Goal: Task Accomplishment & Management: Complete application form

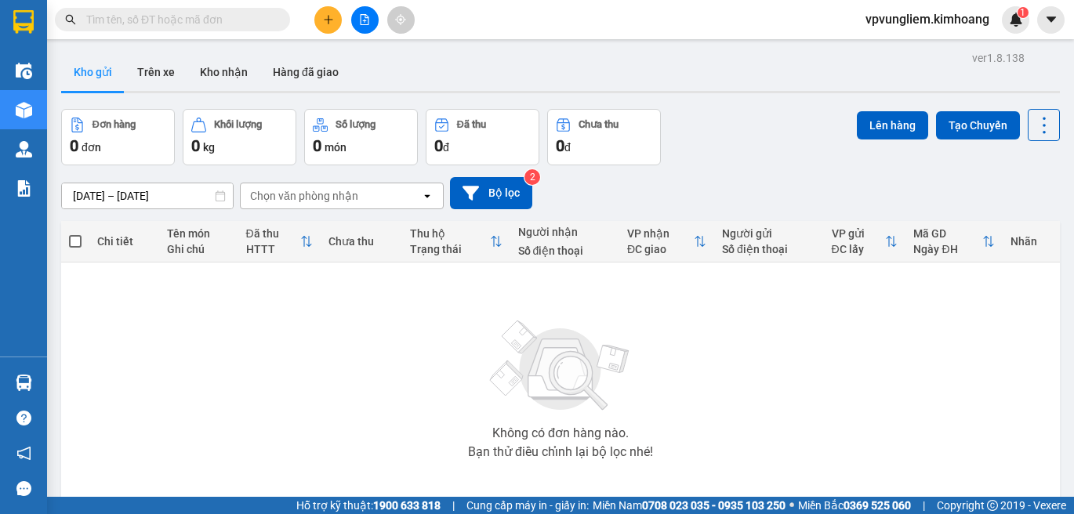
click at [234, 20] on input "text" at bounding box center [178, 19] width 185 height 17
click at [323, 16] on icon "plus" at bounding box center [328, 19] width 11 height 11
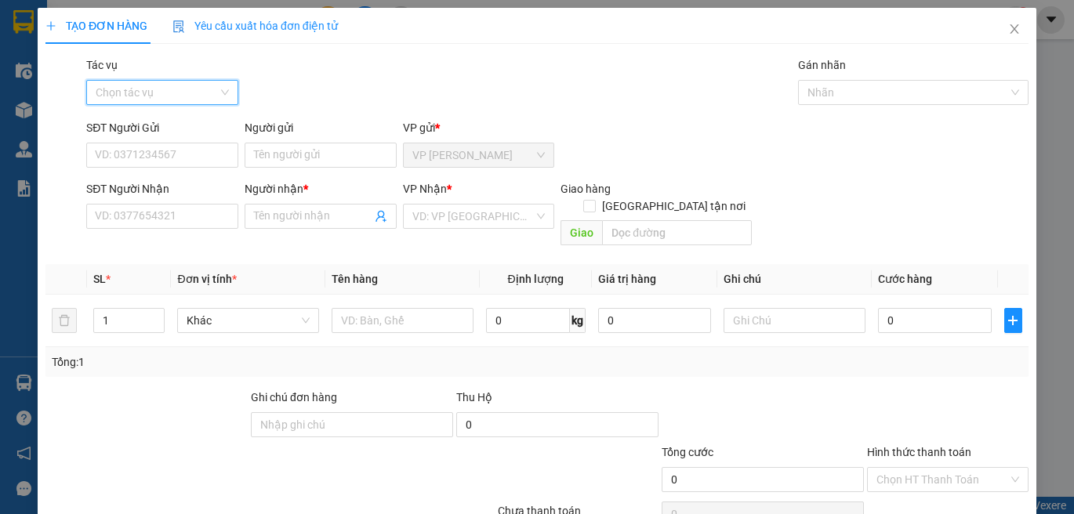
click at [173, 101] on input "Tác vụ" at bounding box center [157, 93] width 122 height 24
click at [187, 145] on div "Nhập hàng kho nhận" at bounding box center [160, 148] width 131 height 17
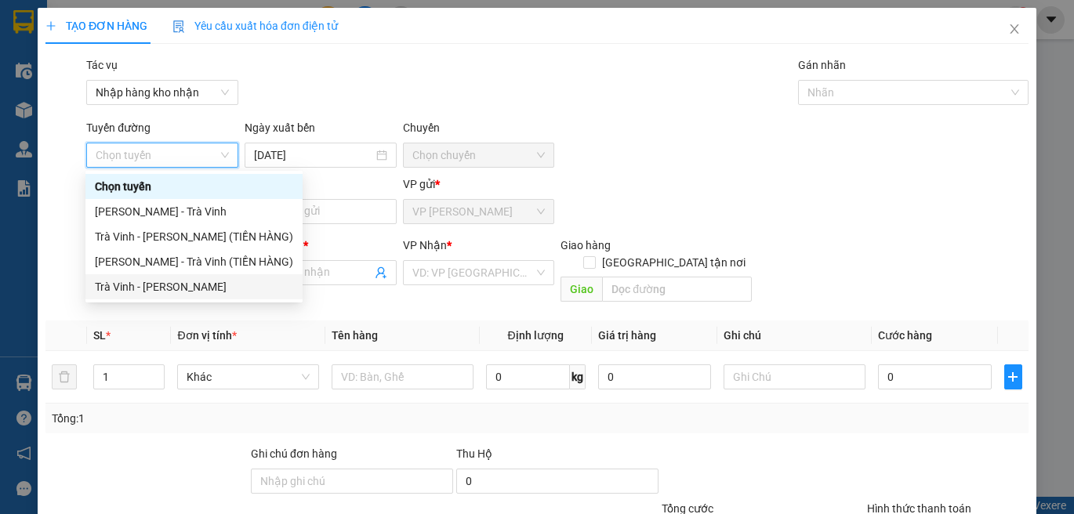
click at [158, 290] on div "Trà Vinh - Hồ Chí Minh" at bounding box center [194, 286] width 198 height 17
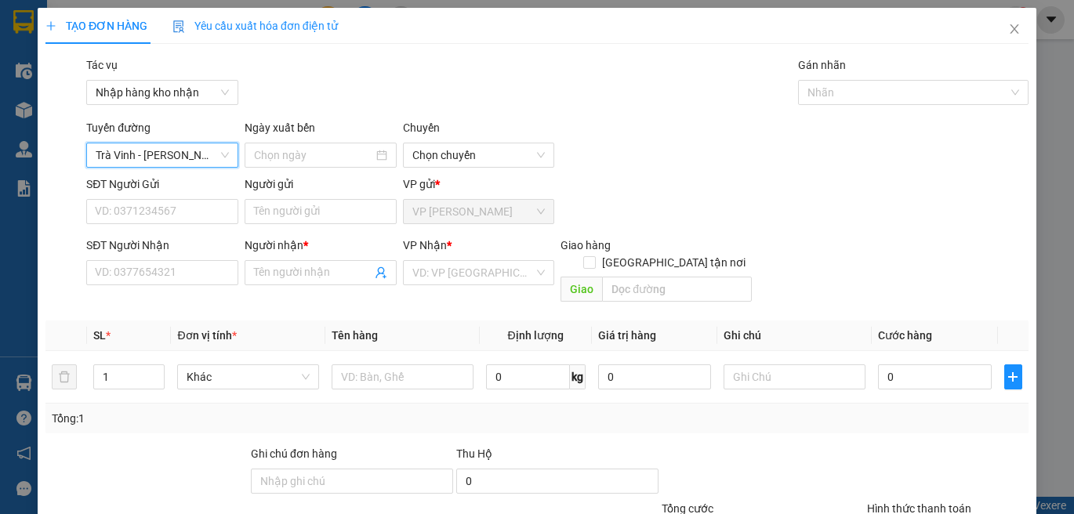
type input "13/08/2025"
click at [862, 90] on div at bounding box center [905, 92] width 207 height 19
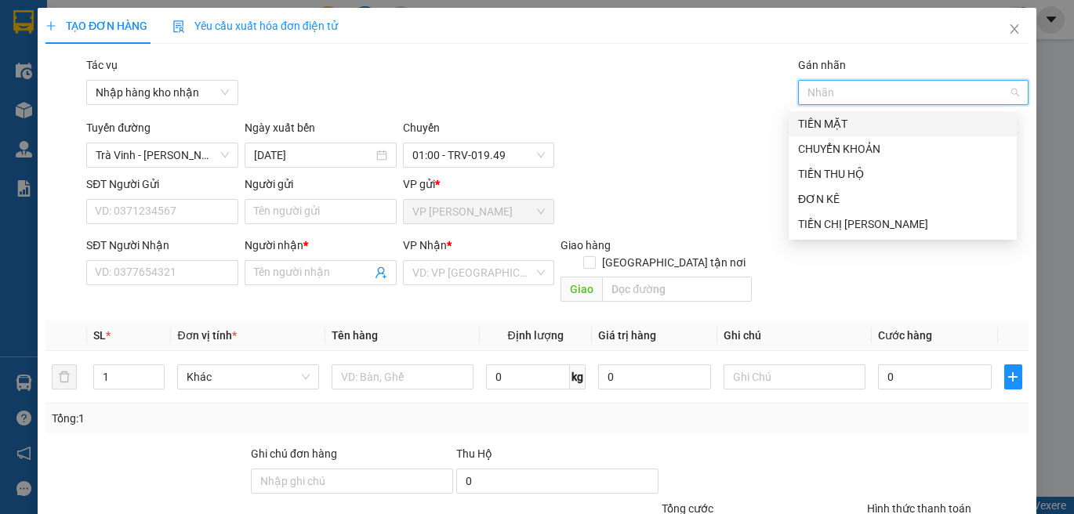
click at [850, 119] on div "TIỀN MẶT" at bounding box center [902, 123] width 209 height 17
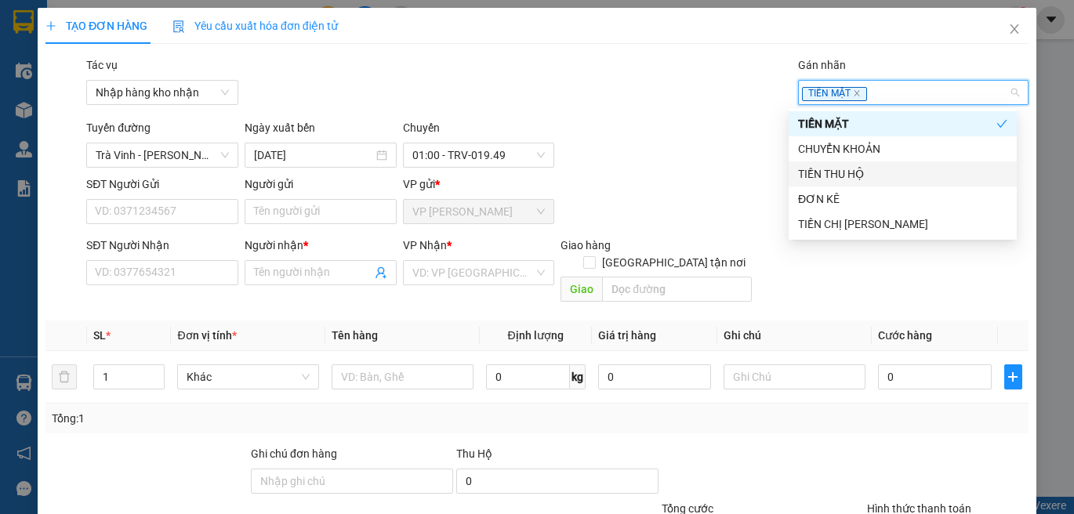
click at [873, 178] on div "TIỀN THU HỘ" at bounding box center [902, 173] width 209 height 17
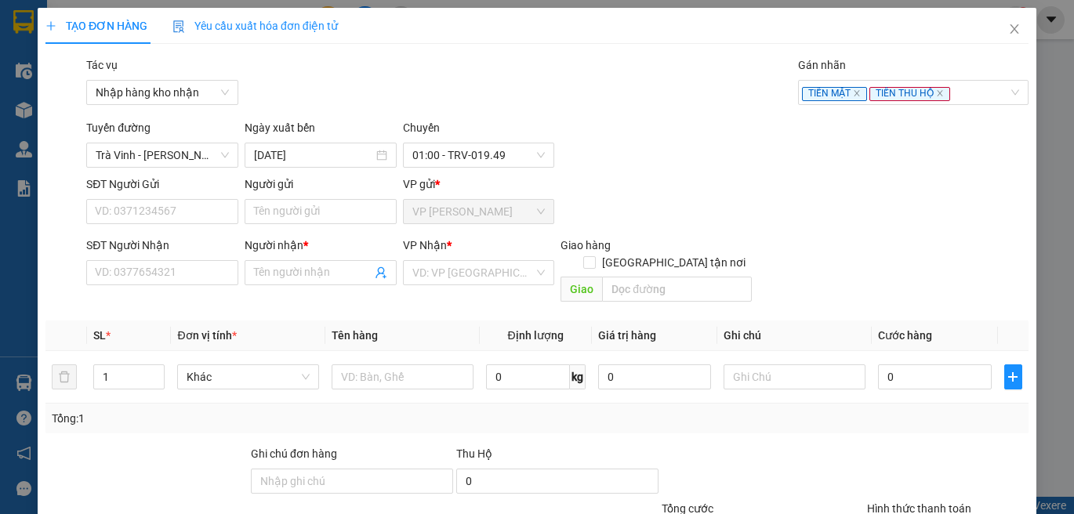
click at [596, 172] on div "Transit Pickup Surcharge Ids Transit Deliver Surcharge Ids Transit Deliver Surc…" at bounding box center [536, 339] width 983 height 567
click at [286, 210] on input "Người gửi" at bounding box center [321, 211] width 152 height 25
click at [173, 205] on input "SĐT Người Gửi" at bounding box center [162, 211] width 152 height 25
type input "0971556362"
click at [266, 218] on input "Người gửi" at bounding box center [321, 211] width 152 height 25
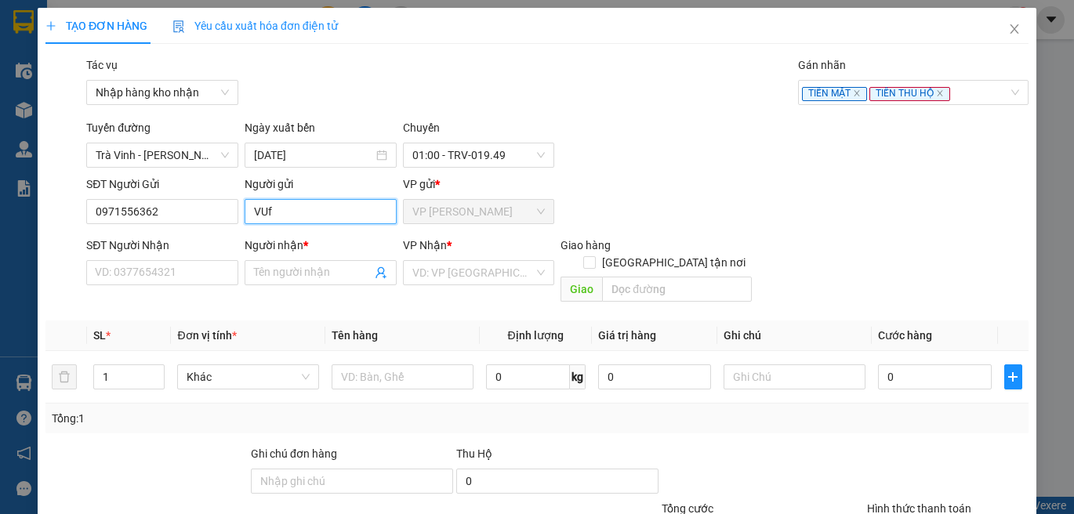
type input "VU"
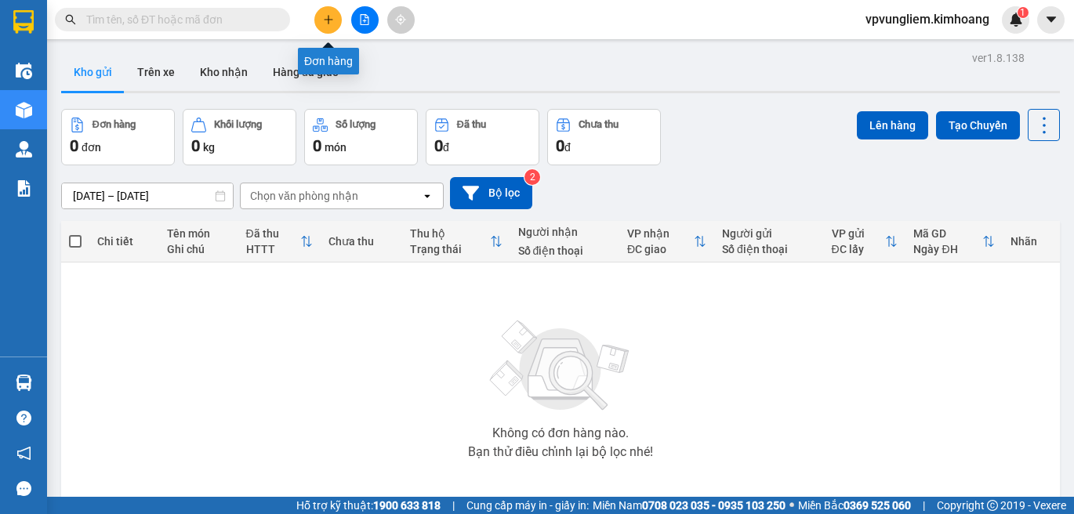
click at [332, 17] on icon "plus" at bounding box center [328, 19] width 11 height 11
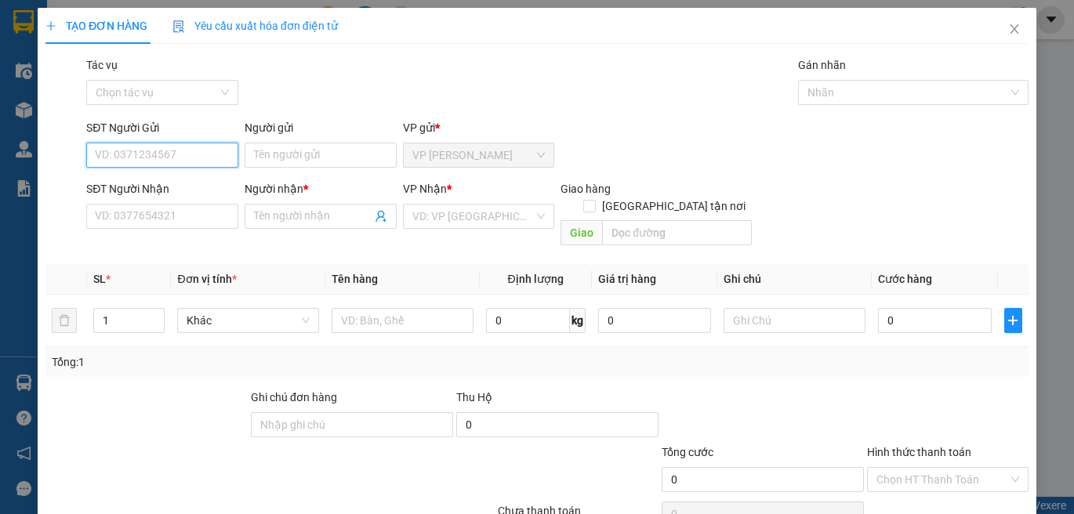
drag, startPoint x: 210, startPoint y: 151, endPoint x: 177, endPoint y: 165, distance: 35.8
click at [210, 153] on input "SĐT Người Gửi" at bounding box center [162, 155] width 152 height 25
type input "9"
type input "0971556362"
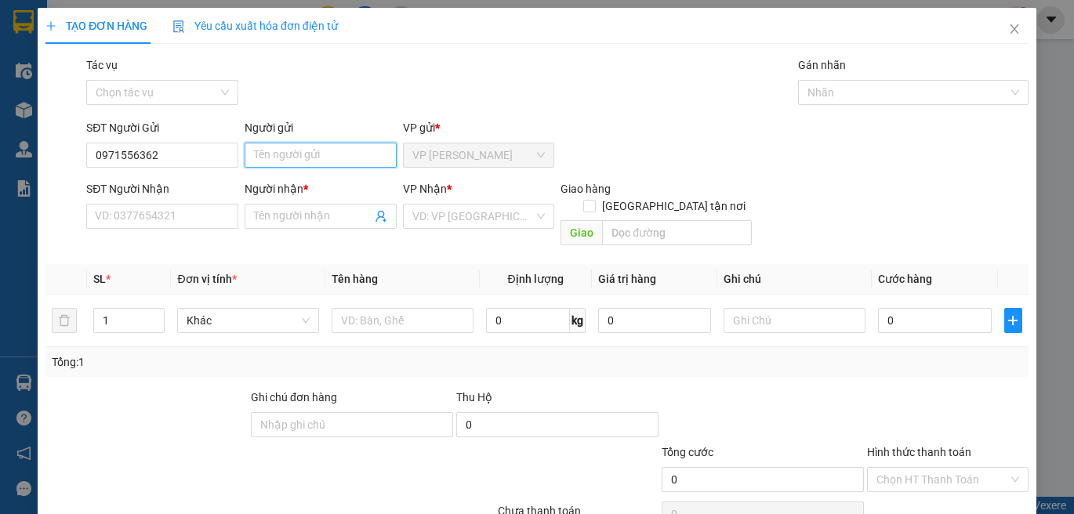
click at [273, 147] on input "Người gửi" at bounding box center [321, 155] width 152 height 25
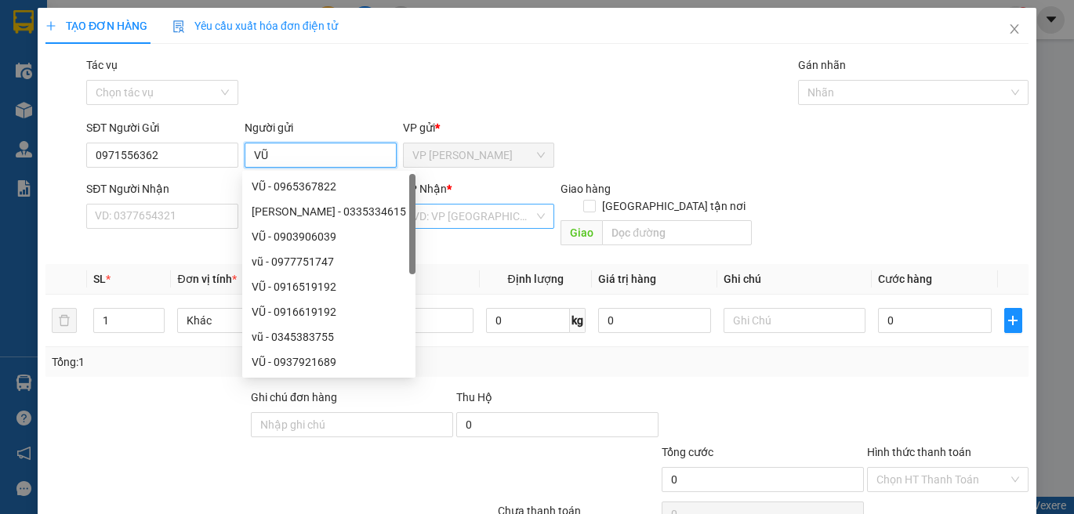
type input "VŨ"
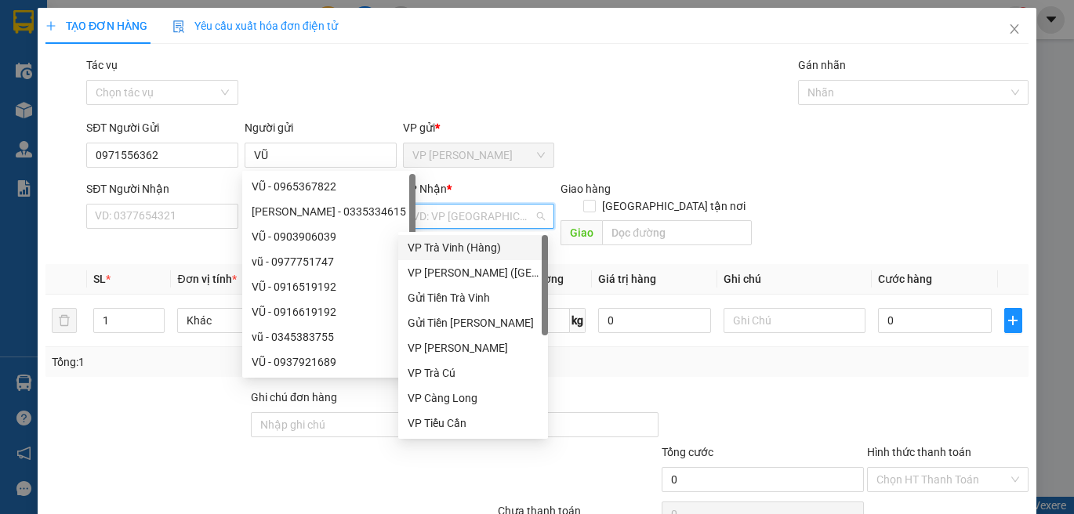
click at [434, 211] on input "search" at bounding box center [473, 217] width 122 height 24
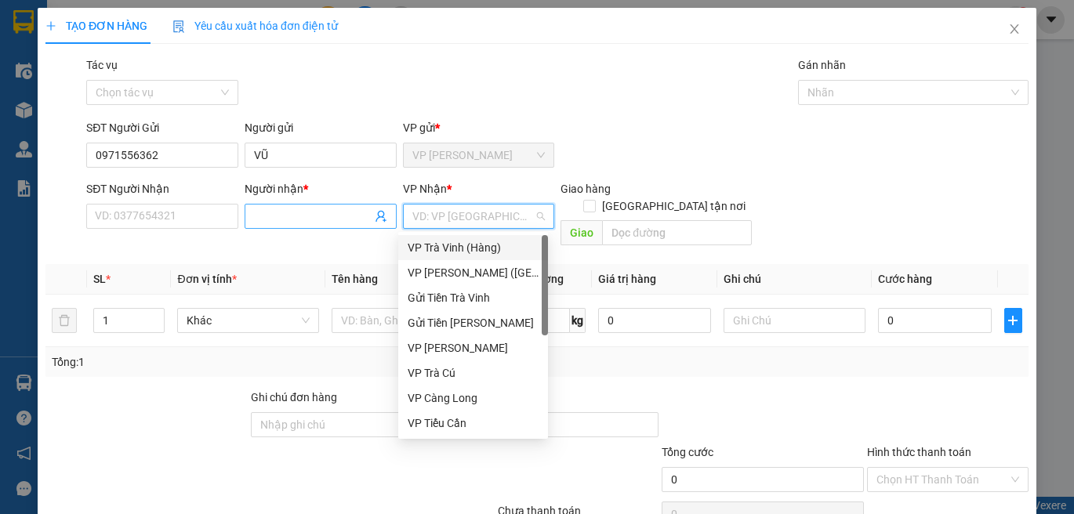
click at [267, 207] on span at bounding box center [321, 216] width 152 height 25
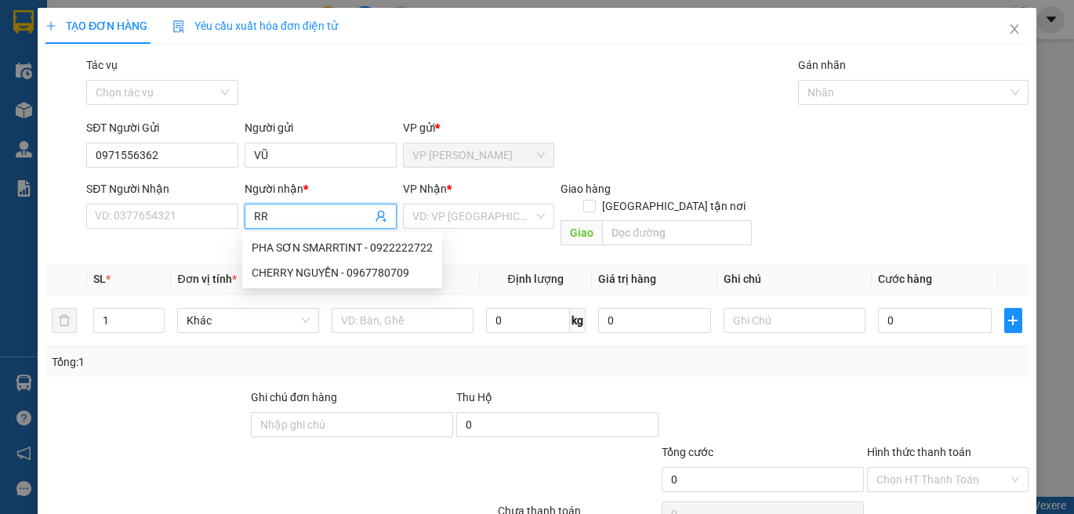
type input "R"
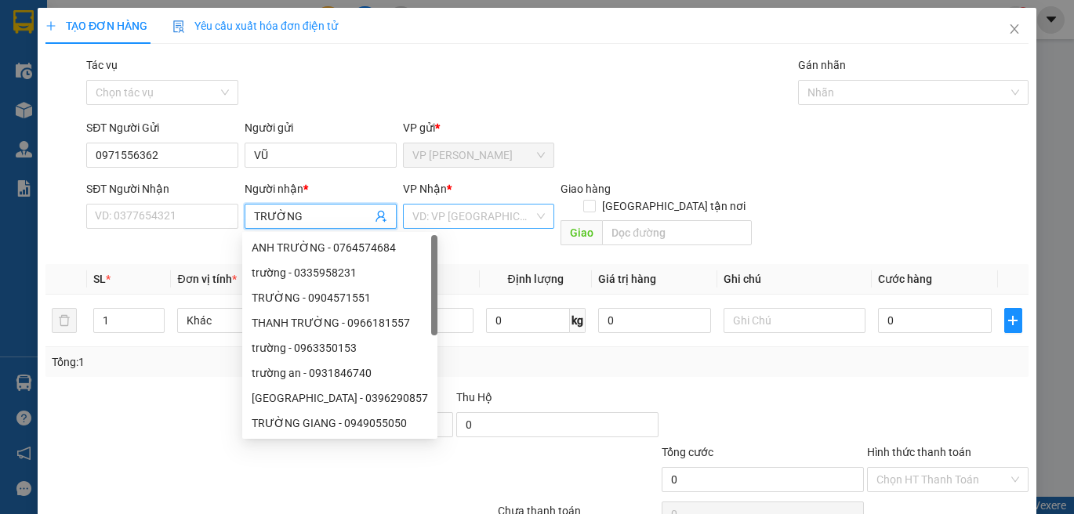
type input "TRƯỜNG"
click at [422, 212] on input "search" at bounding box center [473, 217] width 122 height 24
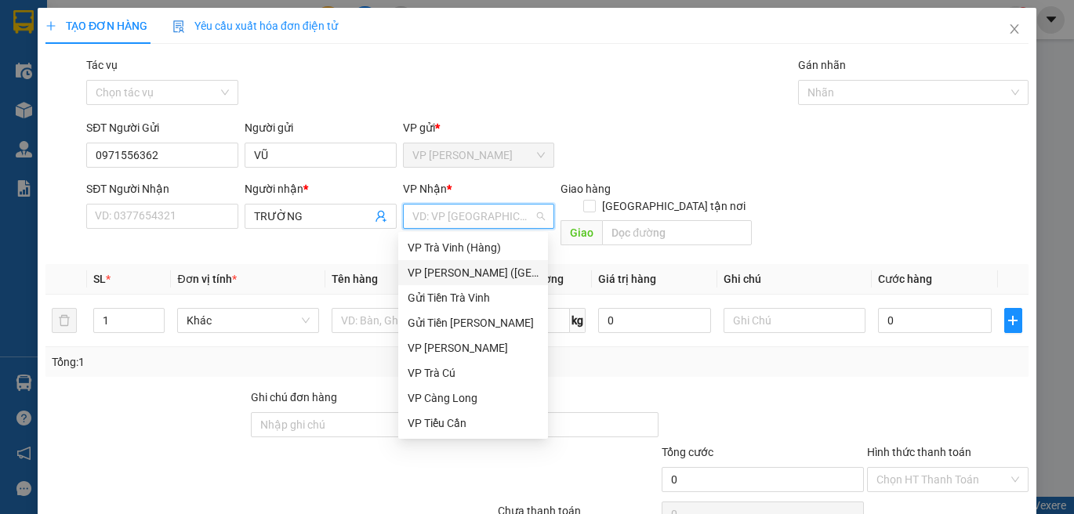
click at [496, 274] on div "VP [PERSON_NAME] ([GEOGRAPHIC_DATA])" at bounding box center [473, 272] width 131 height 17
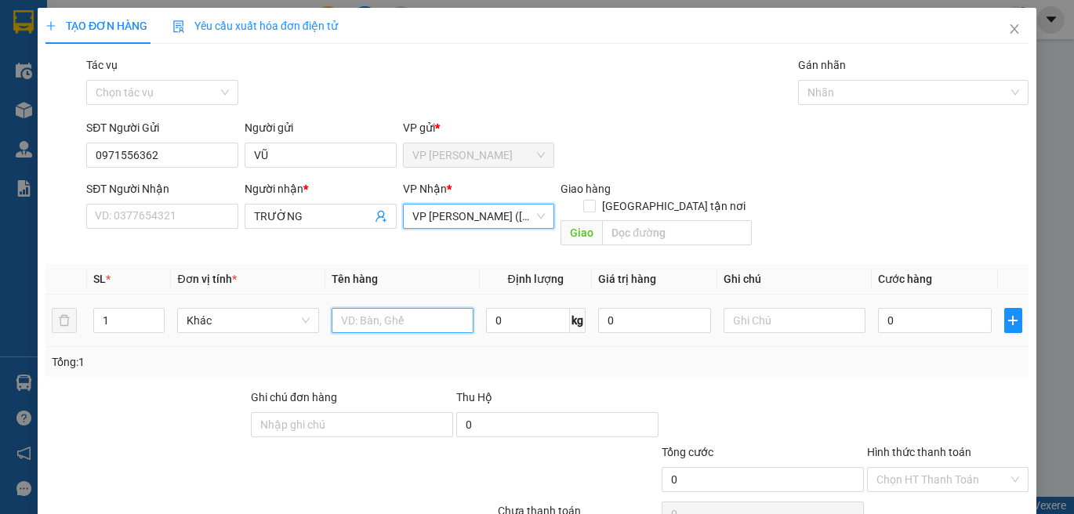
click at [389, 308] on input "text" at bounding box center [403, 320] width 142 height 25
click at [843, 97] on div at bounding box center [905, 92] width 207 height 19
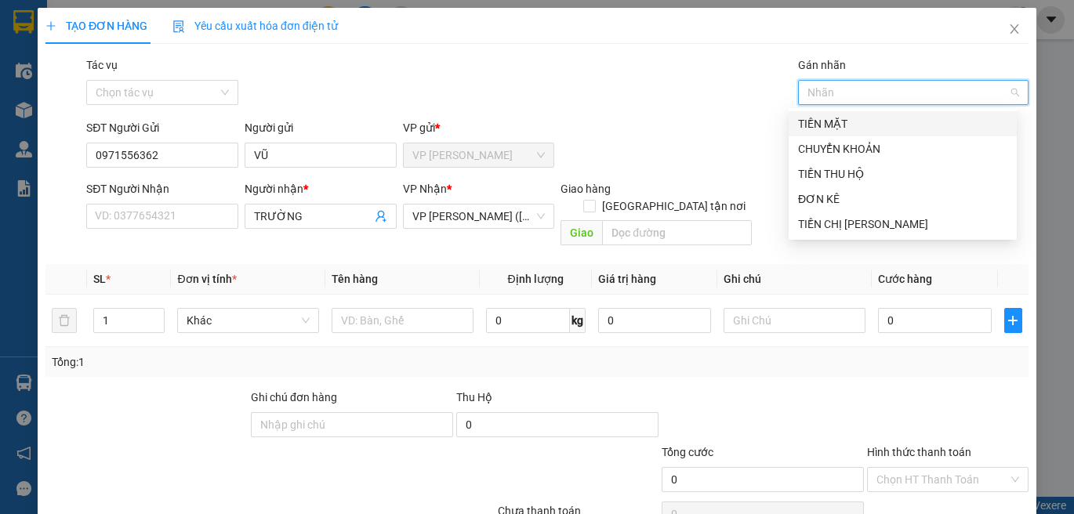
click at [829, 122] on div "TIỀN MẶT" at bounding box center [902, 123] width 209 height 17
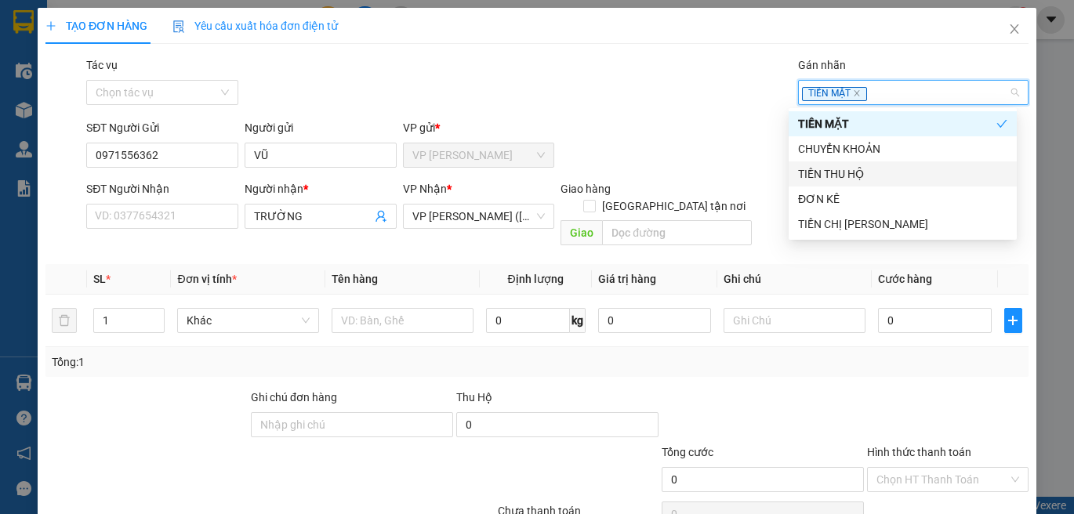
click at [857, 183] on div "TIỀN THU HỘ" at bounding box center [903, 173] width 228 height 25
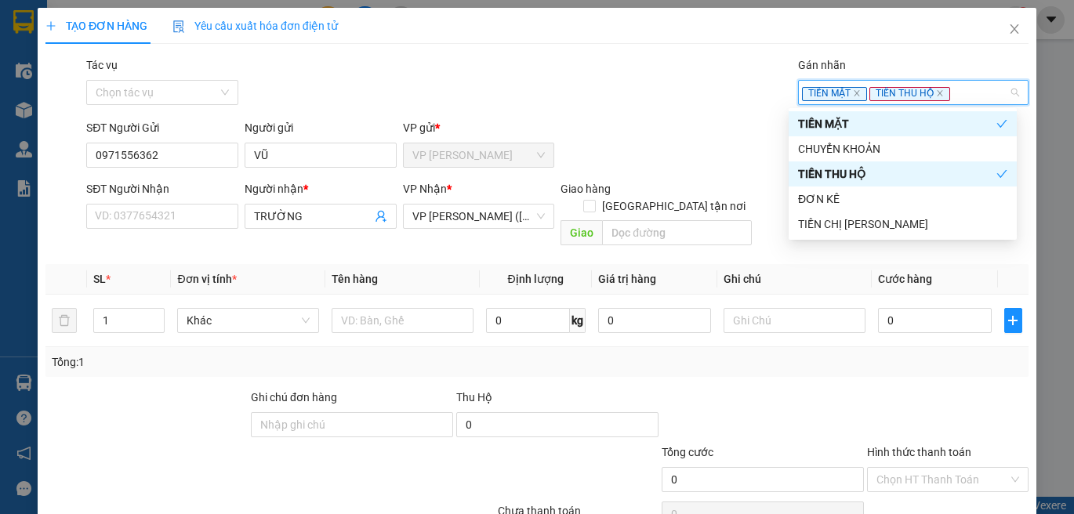
click at [709, 70] on div "Tác vụ Chọn tác vụ Gán nhãn TIỀN MẶT TIỀN THU HỘ" at bounding box center [557, 83] width 948 height 55
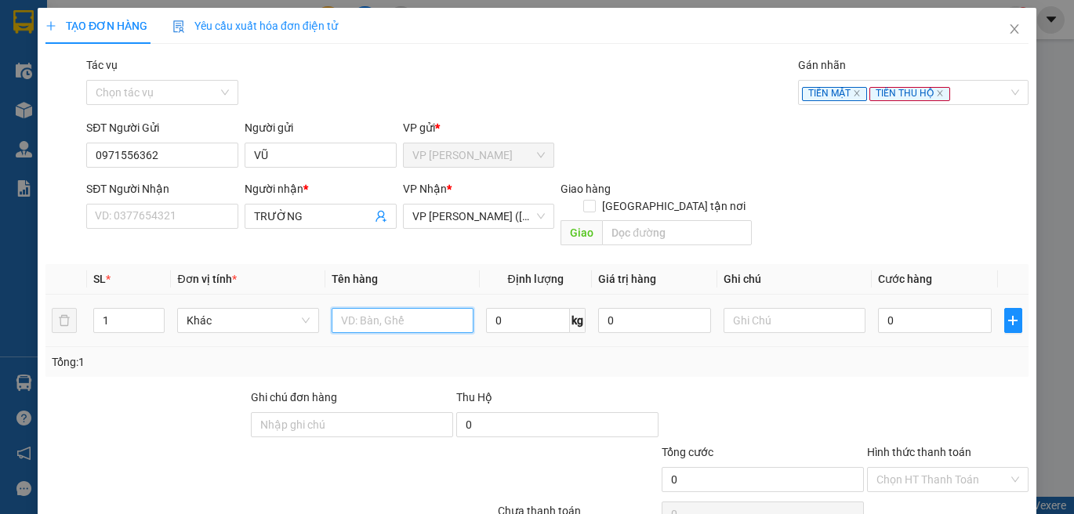
click at [394, 308] on input "text" at bounding box center [403, 320] width 142 height 25
type input "THU HỘ : 1.300.000 ( TSL 08252208 )"
click at [878, 308] on input "0" at bounding box center [935, 320] width 114 height 25
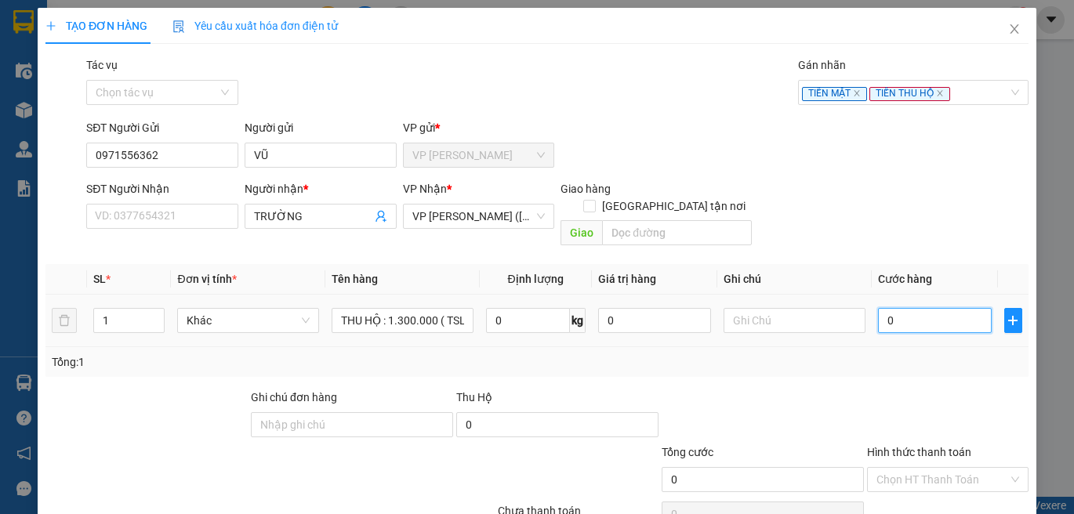
type input "03"
type input "3"
type input "030"
type input "30"
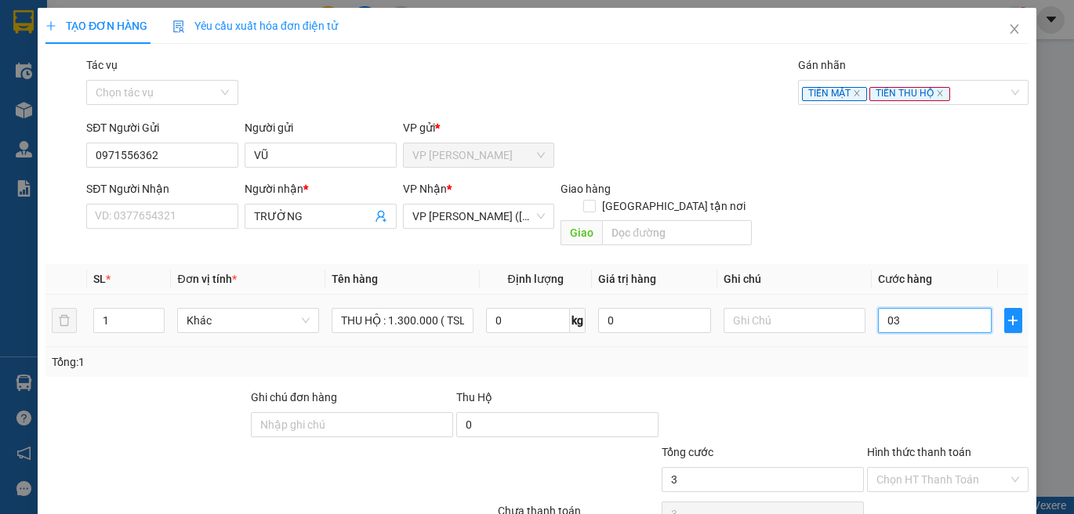
type input "30"
type input "03"
type input "3"
type input "0"
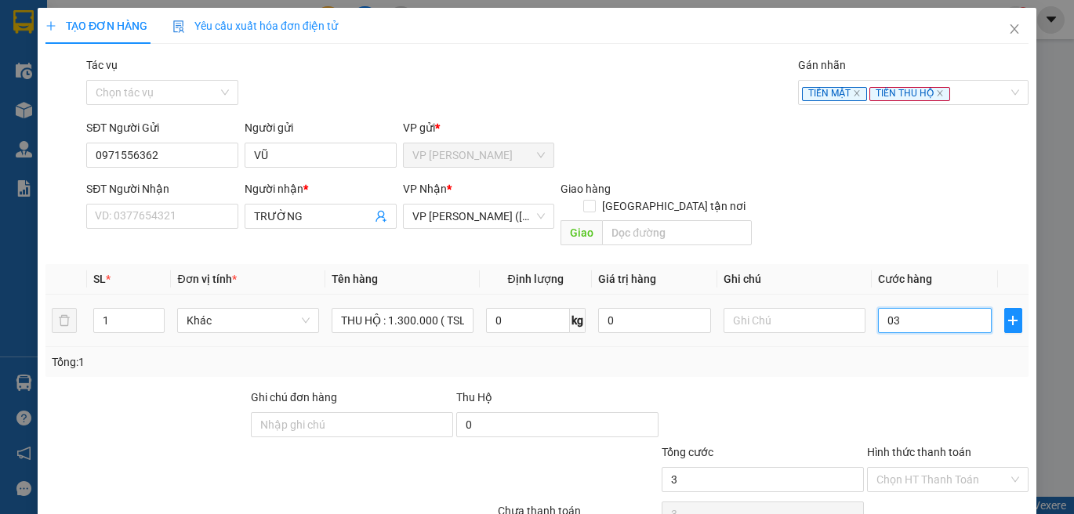
type input "0"
click at [878, 308] on input "0" at bounding box center [935, 320] width 114 height 25
type input "30"
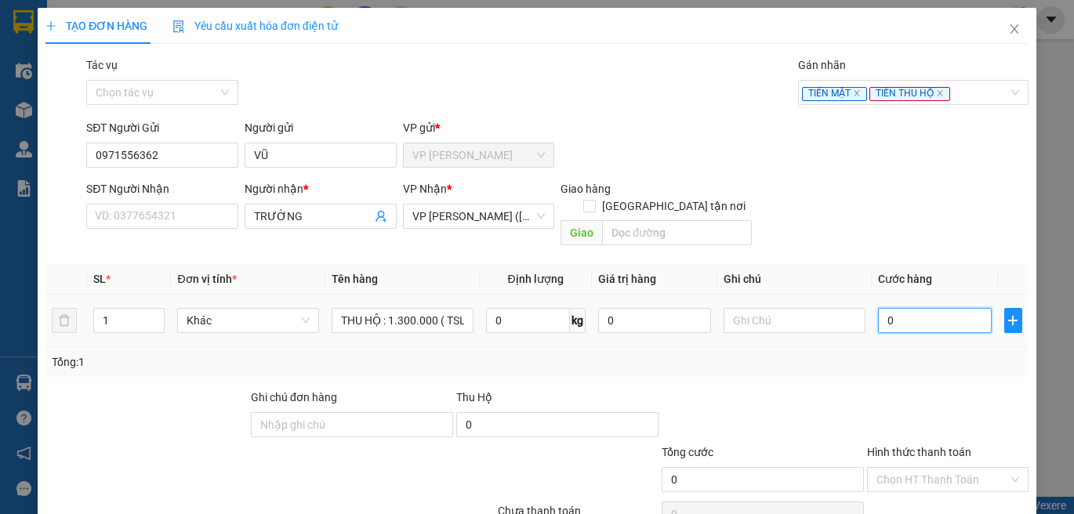
type input "30"
type input "30.000"
click at [1006, 314] on icon "plus" at bounding box center [1012, 320] width 13 height 13
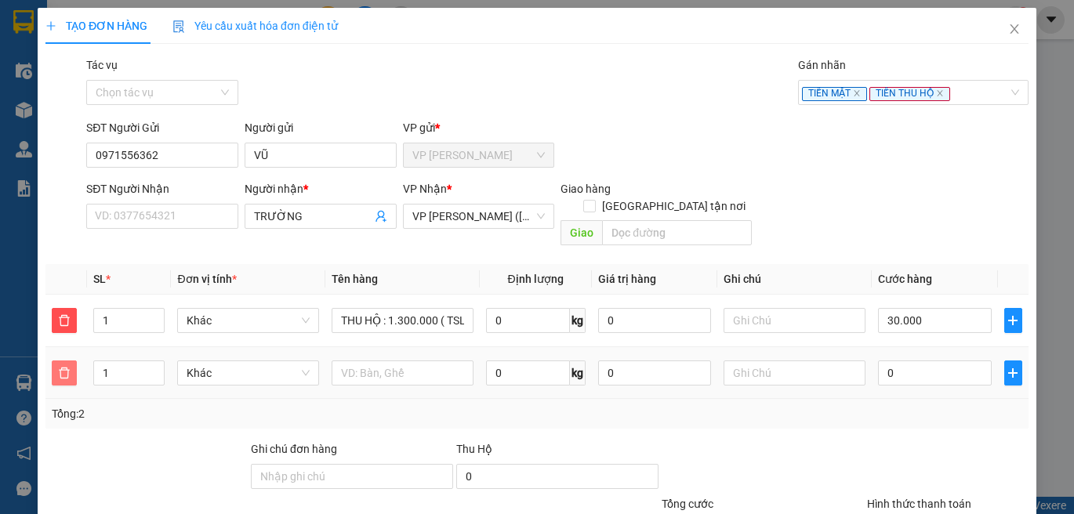
click at [65, 367] on icon "delete" at bounding box center [64, 373] width 13 height 13
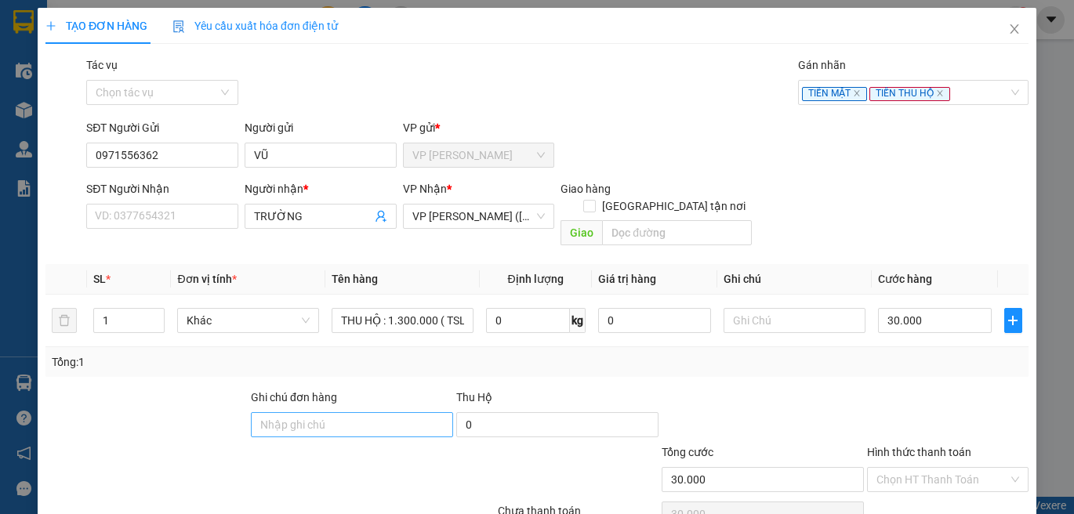
scroll to position [66, 0]
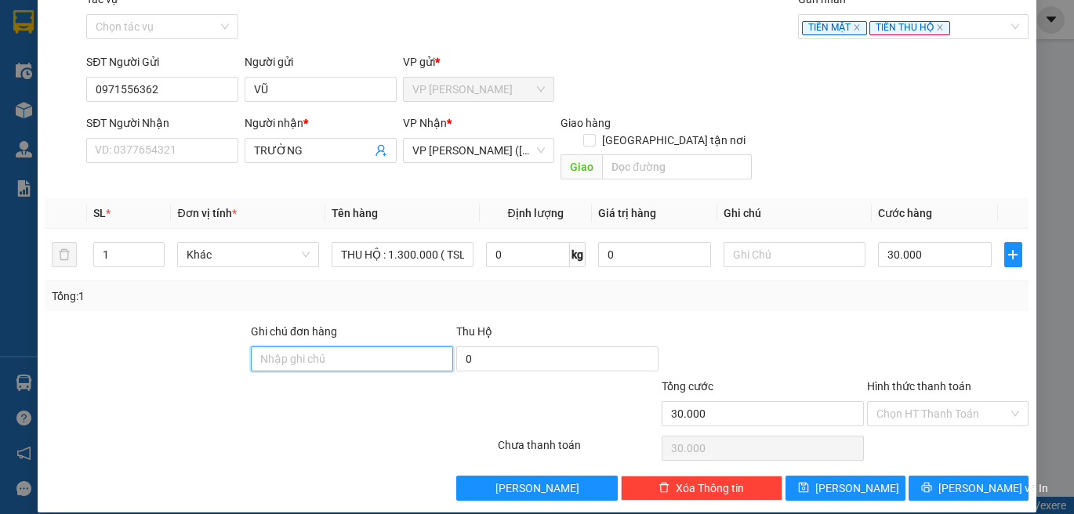
click at [386, 346] on input "Ghi chú đơn hàng" at bounding box center [352, 358] width 202 height 25
click at [245, 281] on div "Tổng: 1" at bounding box center [536, 296] width 983 height 30
click at [921, 323] on div at bounding box center [947, 350] width 165 height 55
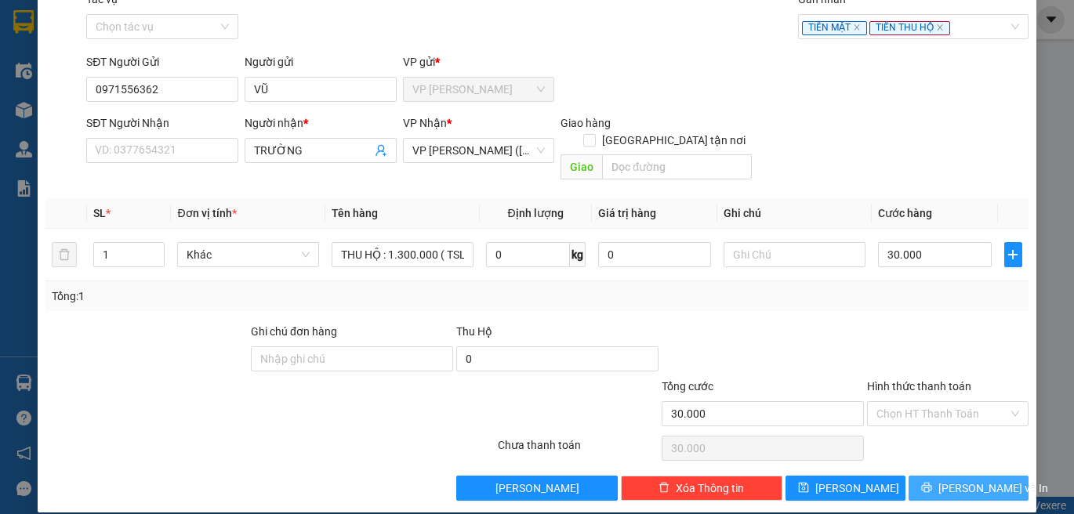
click at [988, 480] on span "Lưu và In" at bounding box center [993, 488] width 110 height 17
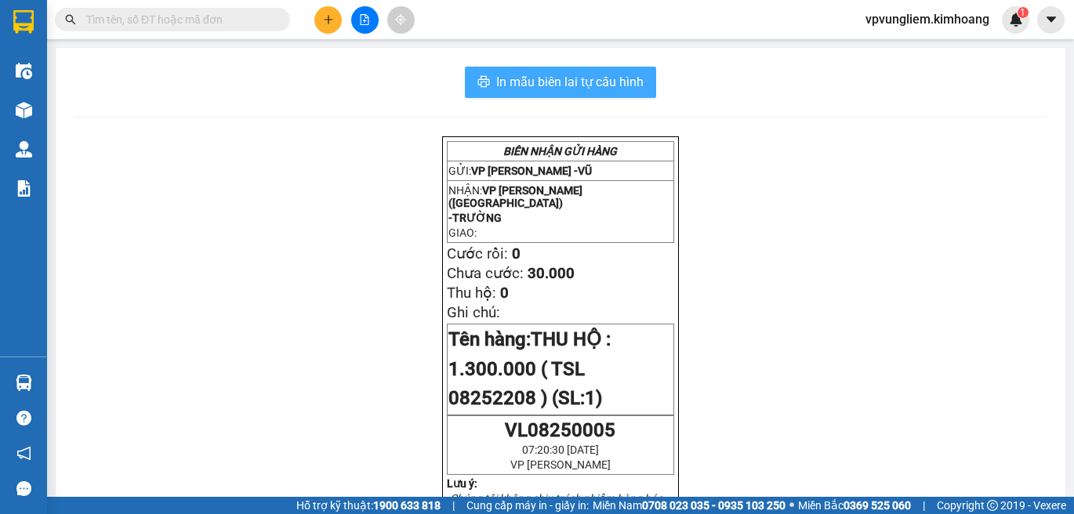
click at [557, 74] on span "In mẫu biên lai tự cấu hình" at bounding box center [569, 82] width 147 height 20
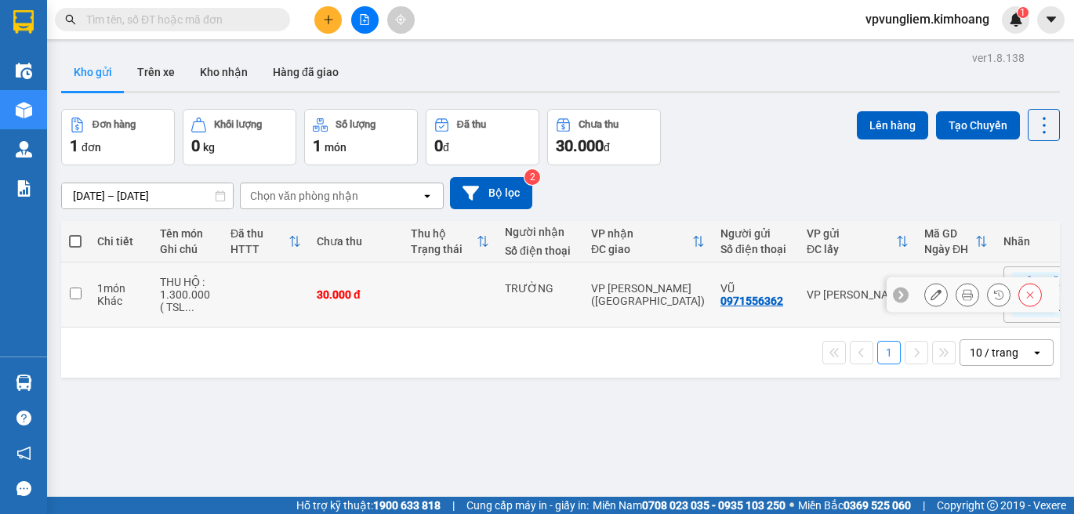
click at [438, 312] on td at bounding box center [450, 295] width 94 height 65
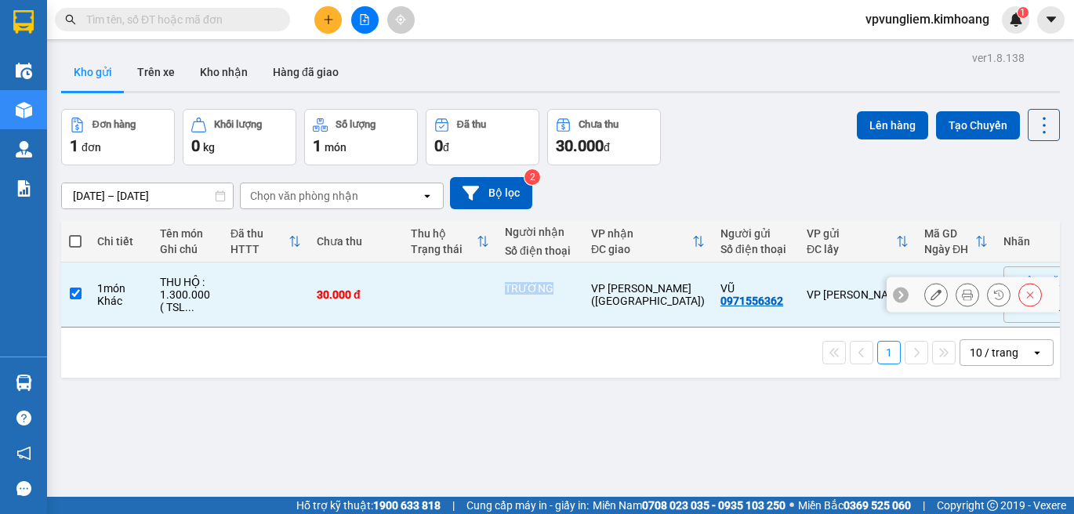
click at [438, 312] on td at bounding box center [450, 295] width 94 height 65
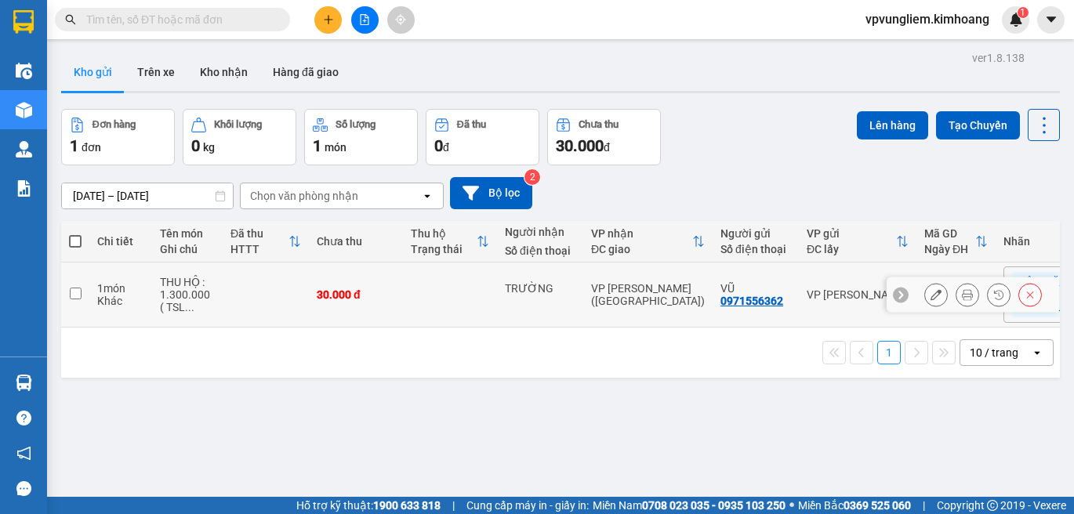
click at [438, 312] on td at bounding box center [450, 295] width 94 height 65
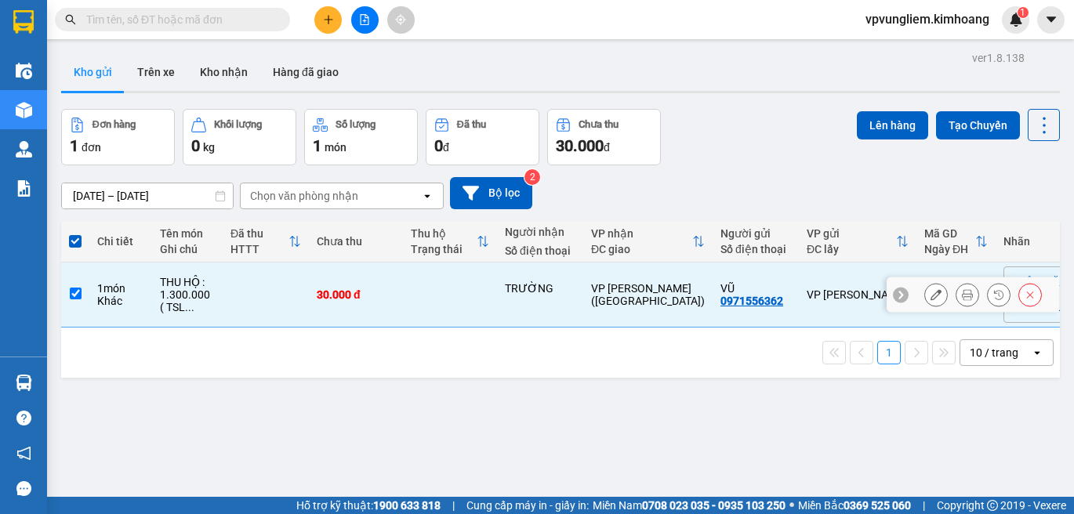
click at [452, 289] on td at bounding box center [450, 295] width 94 height 65
checkbox input "false"
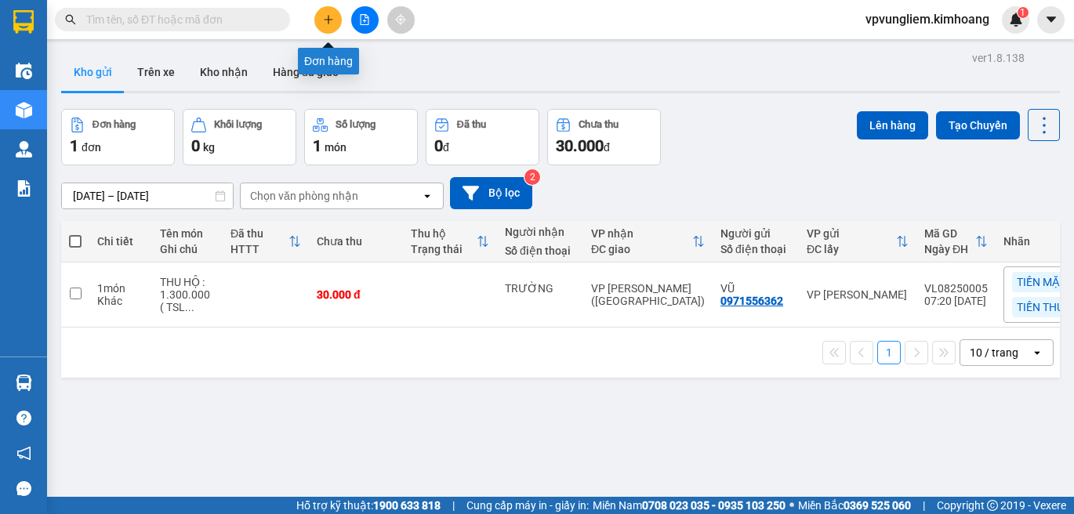
click at [327, 14] on icon "plus" at bounding box center [328, 19] width 11 height 11
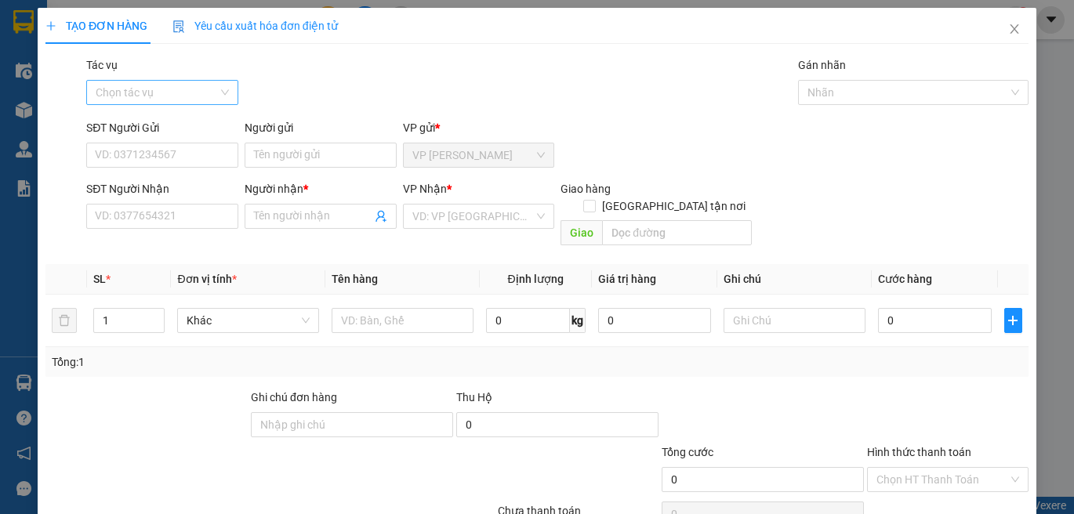
click at [174, 95] on input "Tác vụ" at bounding box center [157, 93] width 122 height 24
click at [89, 444] on div at bounding box center [188, 471] width 288 height 55
click at [158, 146] on input "SĐT Người Gửi" at bounding box center [162, 155] width 152 height 25
click at [161, 159] on input "SĐT Người Gửi" at bounding box center [162, 155] width 152 height 25
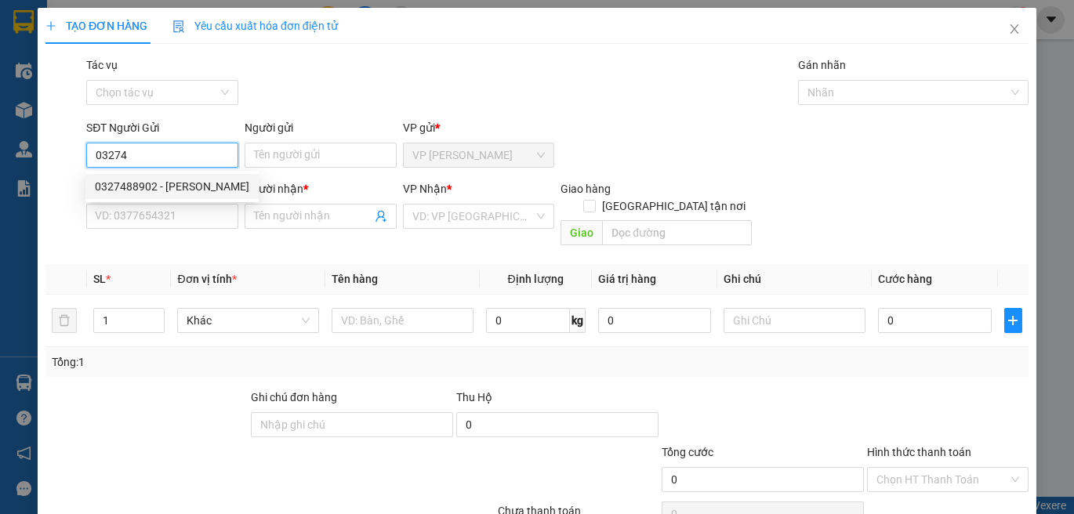
click at [175, 187] on div "0327488902 - Hà" at bounding box center [172, 186] width 154 height 17
type input "0327488902"
type input "Hà"
type input "0906212043"
type input "[PERSON_NAME]"
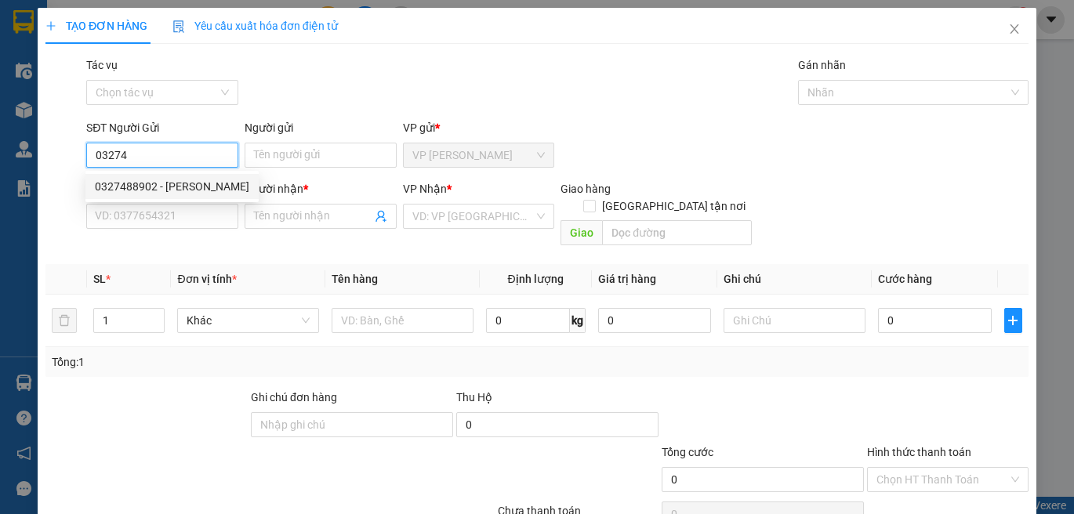
type input "Không bao ướt"
type input "40.000"
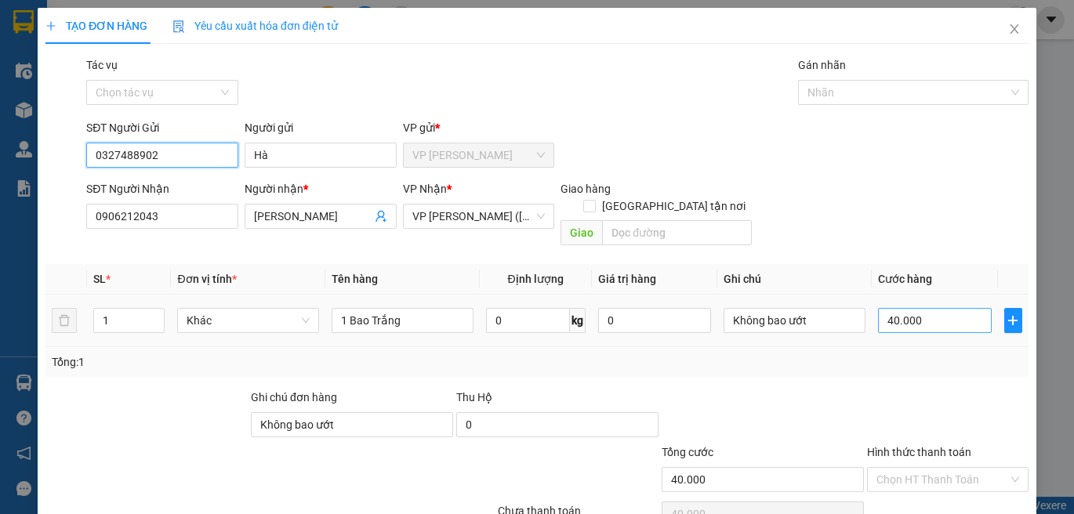
type input "0327488902"
click at [890, 308] on input "40.000" at bounding box center [935, 320] width 114 height 25
type input "0"
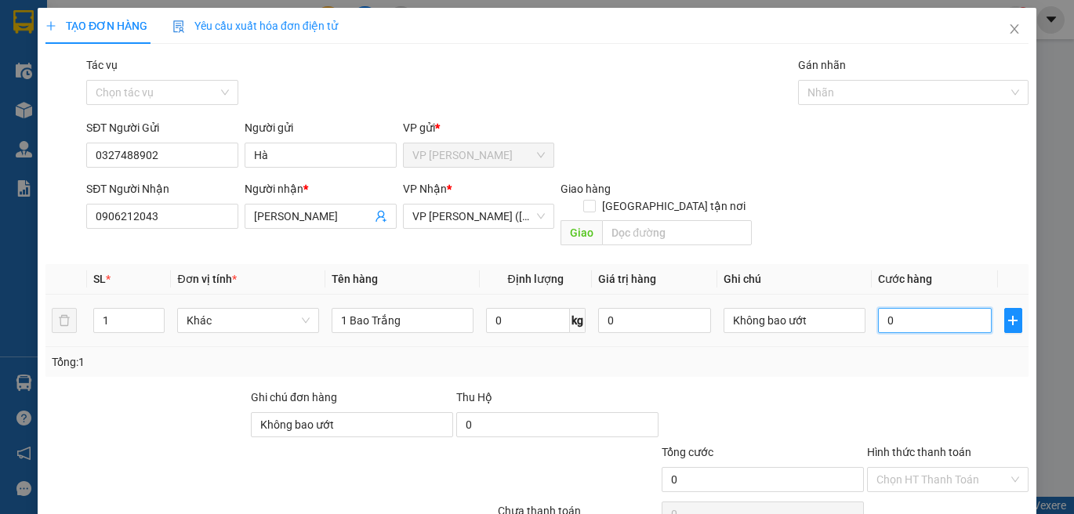
click at [878, 308] on input "0" at bounding box center [935, 320] width 114 height 25
type input "50"
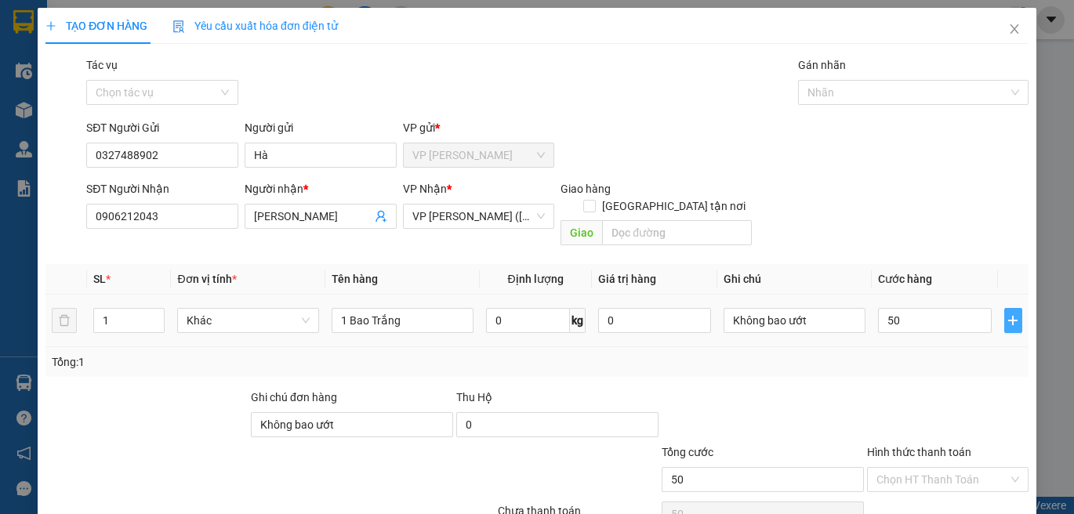
type input "50.000"
click at [1008, 310] on button "button" at bounding box center [1013, 320] width 18 height 25
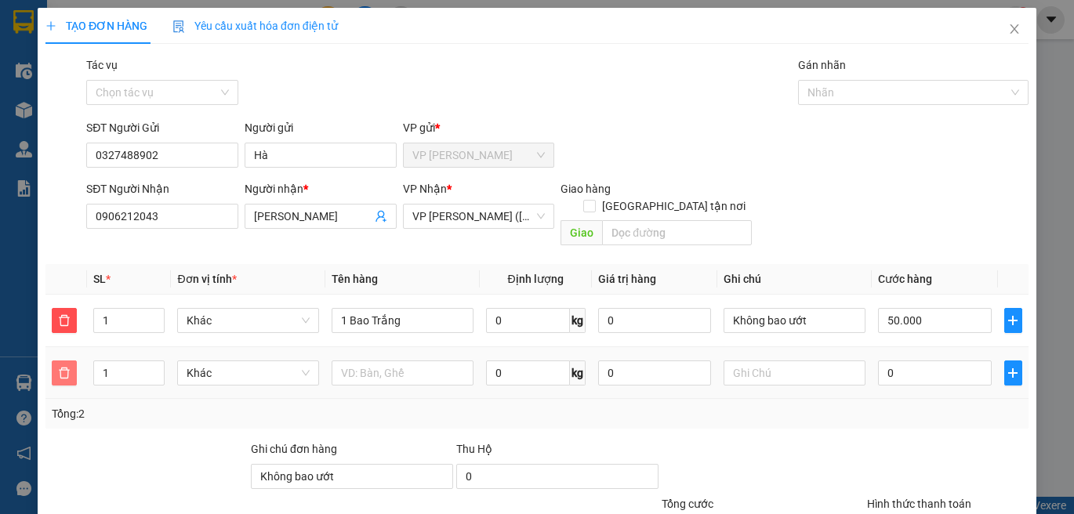
click at [75, 367] on span "delete" at bounding box center [65, 373] width 24 height 13
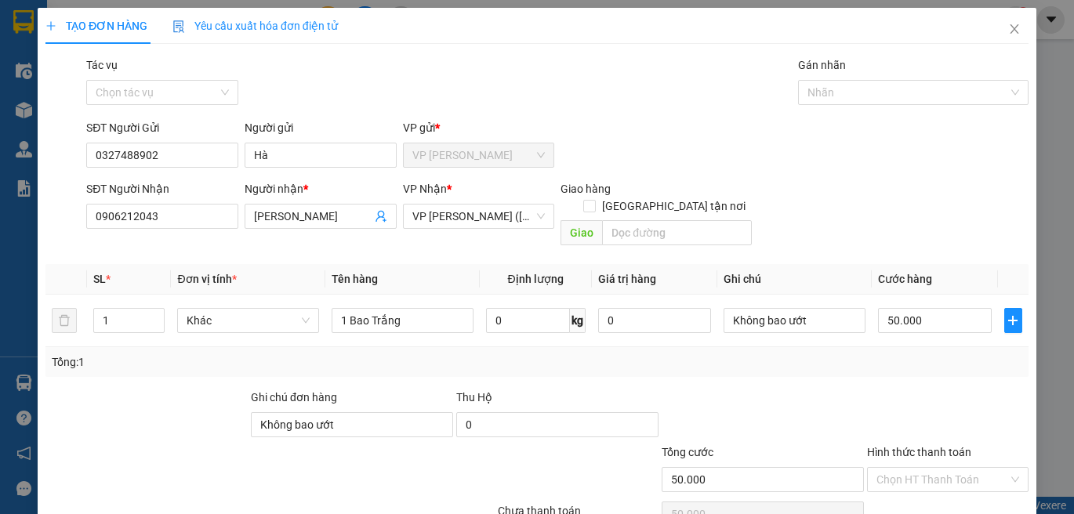
scroll to position [66, 0]
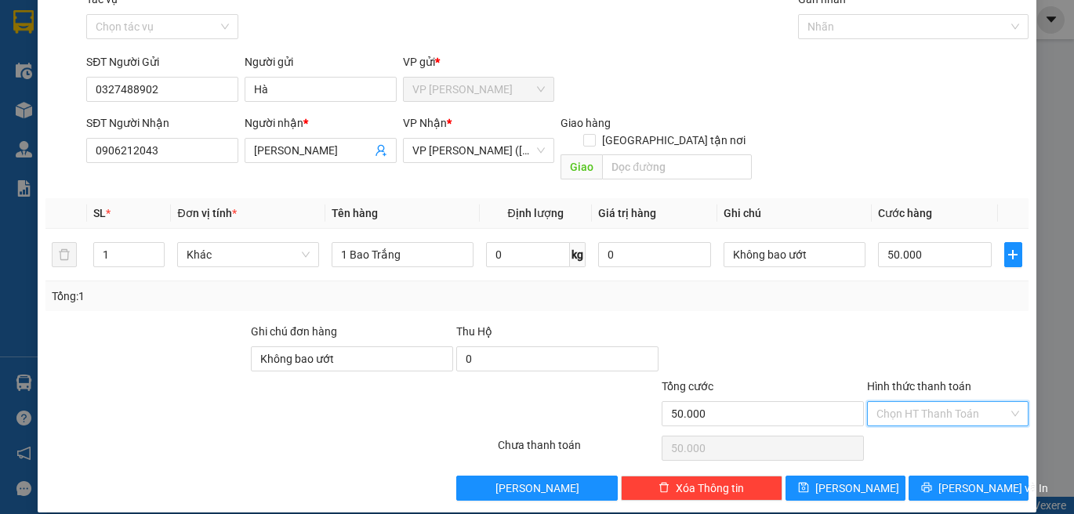
click at [985, 402] on input "Hình thức thanh toán" at bounding box center [942, 414] width 132 height 24
click at [971, 433] on div "Tại văn phòng" at bounding box center [938, 427] width 140 height 17
type input "0"
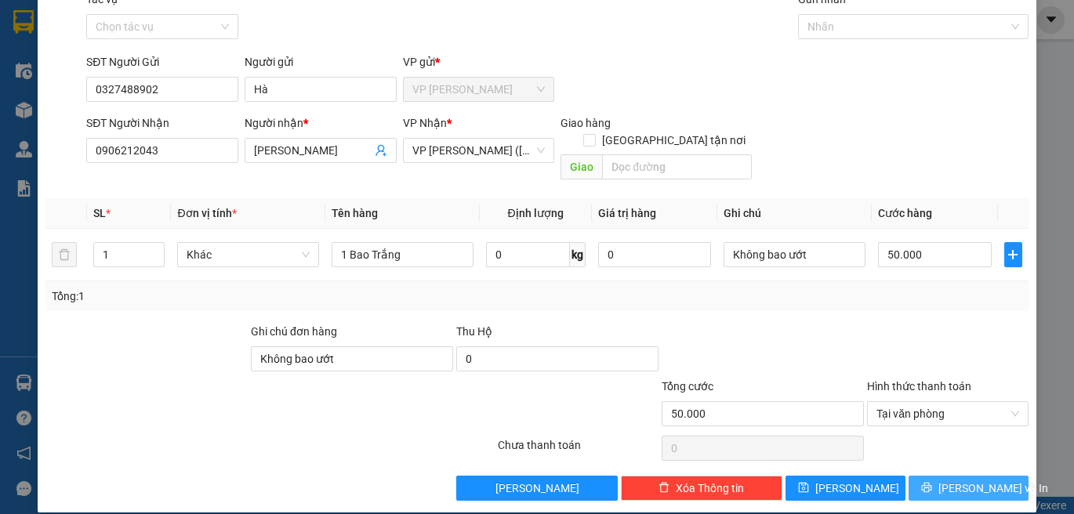
click at [948, 480] on span "Lưu và In" at bounding box center [993, 488] width 110 height 17
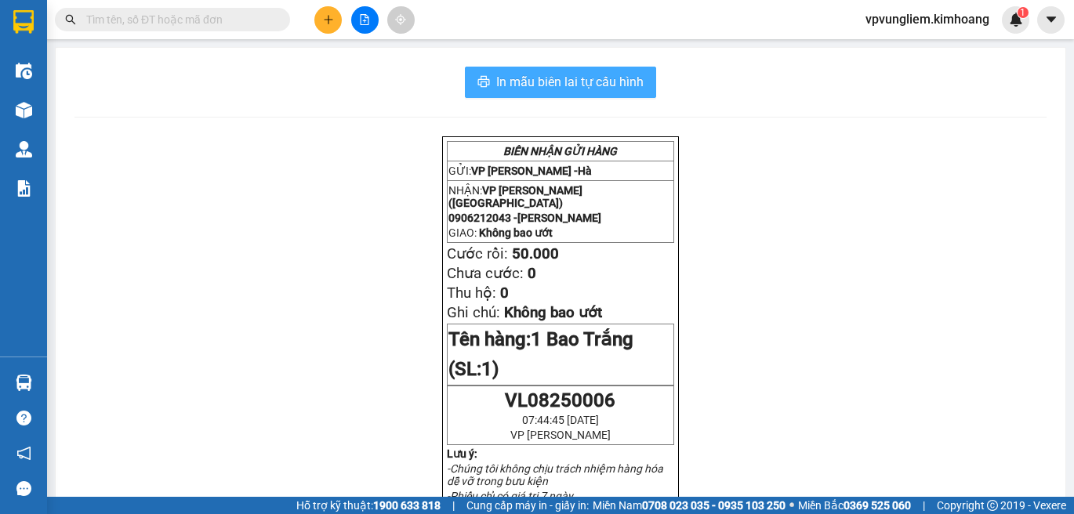
click at [611, 86] on span "In mẫu biên lai tự cấu hình" at bounding box center [569, 82] width 147 height 20
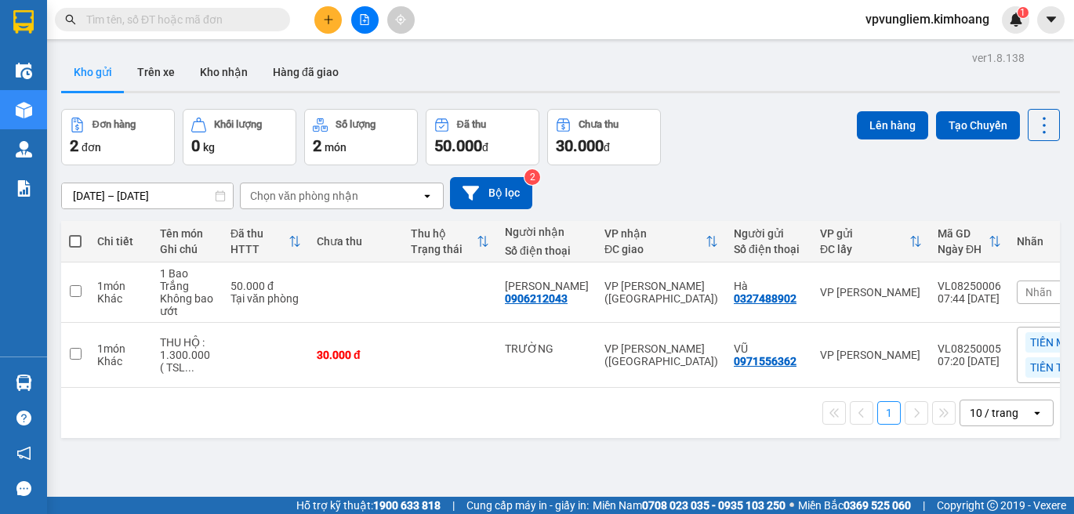
click at [158, 16] on input "text" at bounding box center [178, 19] width 185 height 17
click at [262, 16] on input "text" at bounding box center [178, 19] width 185 height 17
click at [222, 32] on div "Kết quả tìm kiếm ( 0 ) Bộ lọc No Data" at bounding box center [153, 19] width 306 height 27
click at [77, 290] on input "checkbox" at bounding box center [76, 291] width 12 height 12
checkbox input "true"
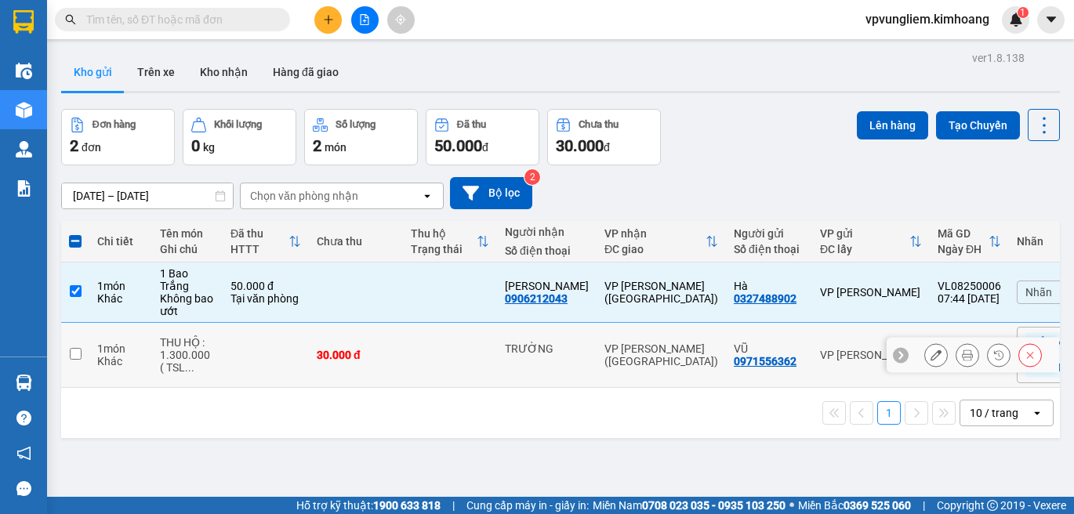
click at [81, 353] on input "checkbox" at bounding box center [76, 354] width 12 height 12
checkbox input "true"
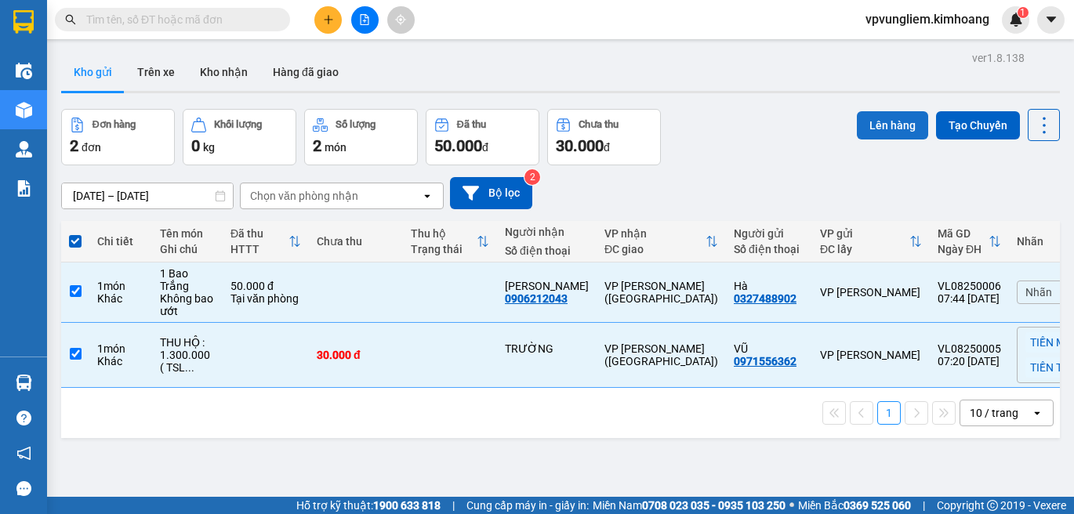
click at [865, 118] on button "Lên hàng" at bounding box center [892, 125] width 71 height 28
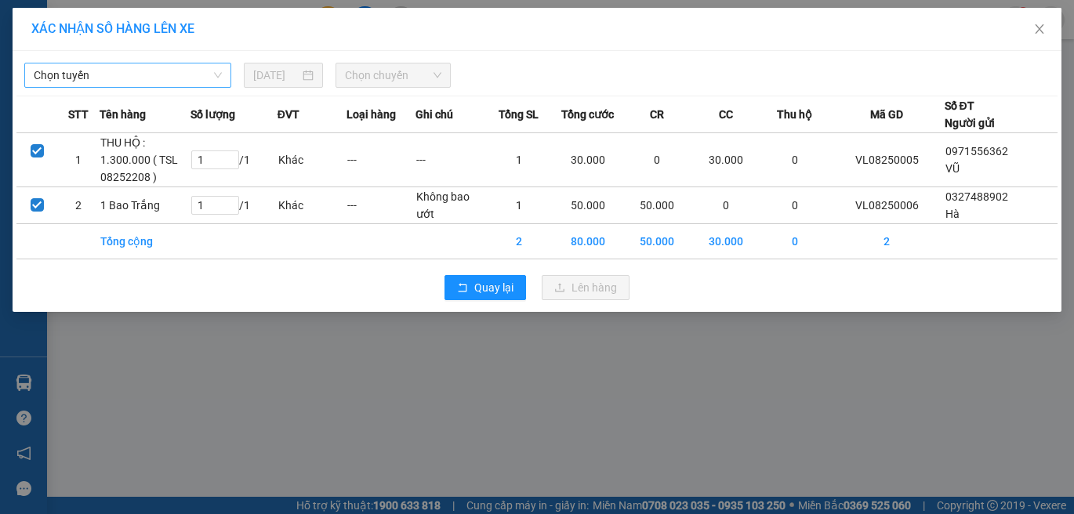
click at [211, 76] on span "Chọn tuyến" at bounding box center [128, 75] width 188 height 24
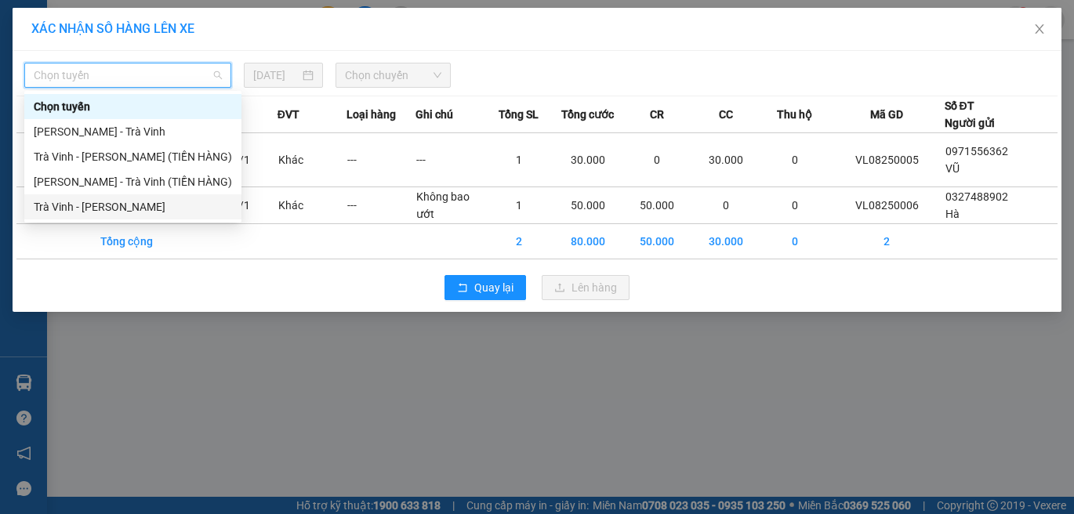
click at [137, 208] on div "Trà Vinh - [PERSON_NAME]" at bounding box center [133, 206] width 198 height 17
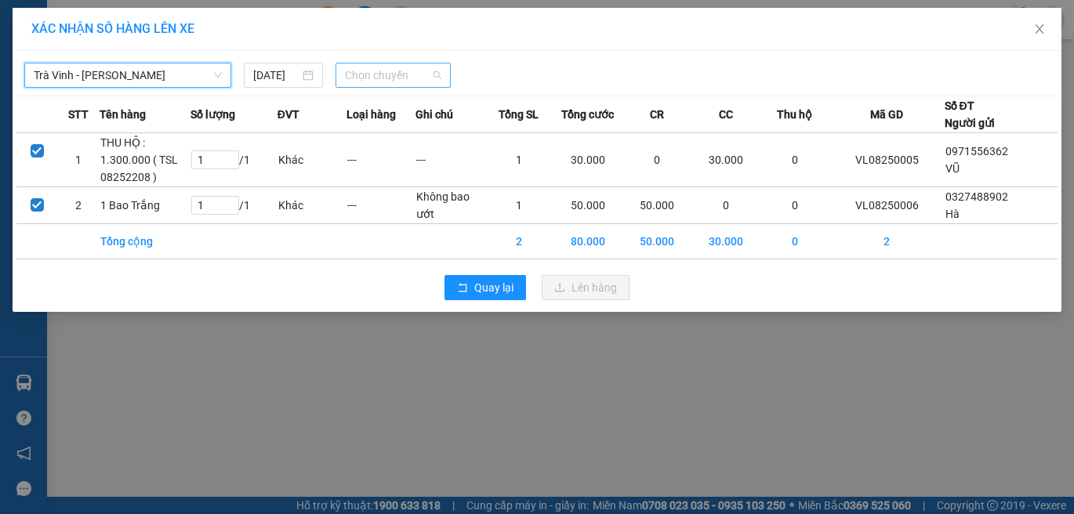
click at [375, 80] on span "Chọn chuyến" at bounding box center [393, 75] width 96 height 24
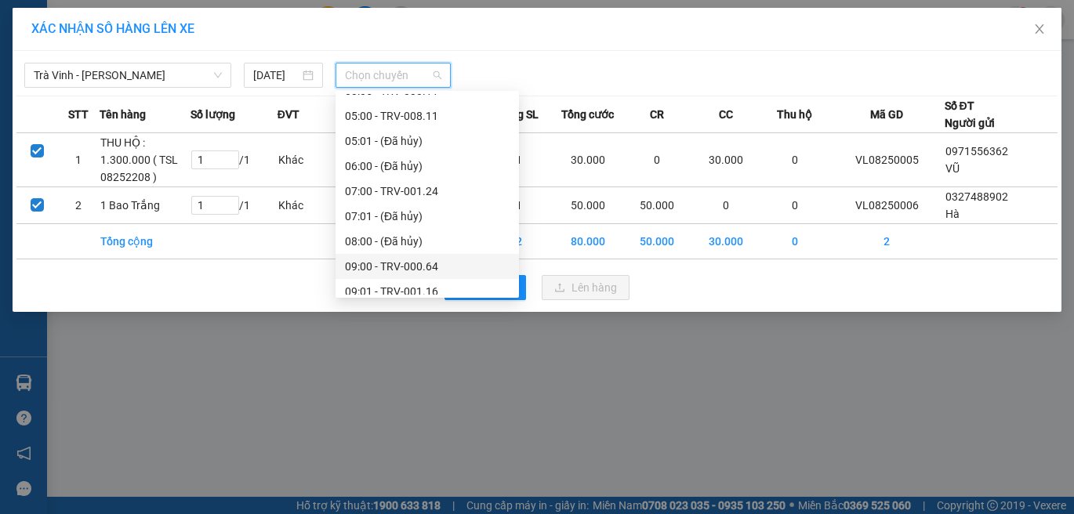
scroll to position [345, 0]
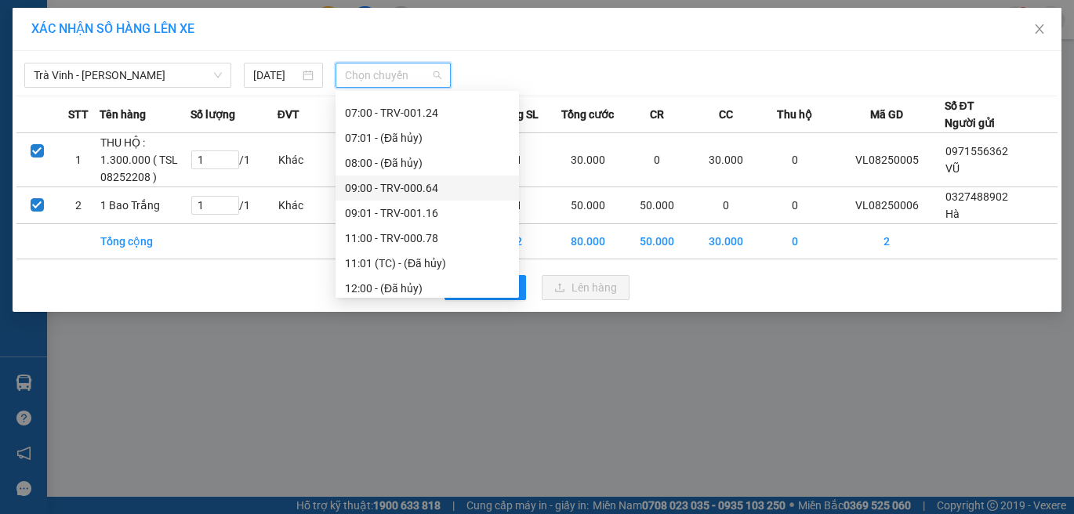
click at [412, 190] on div "09:00 - TRV-000.64" at bounding box center [427, 187] width 165 height 17
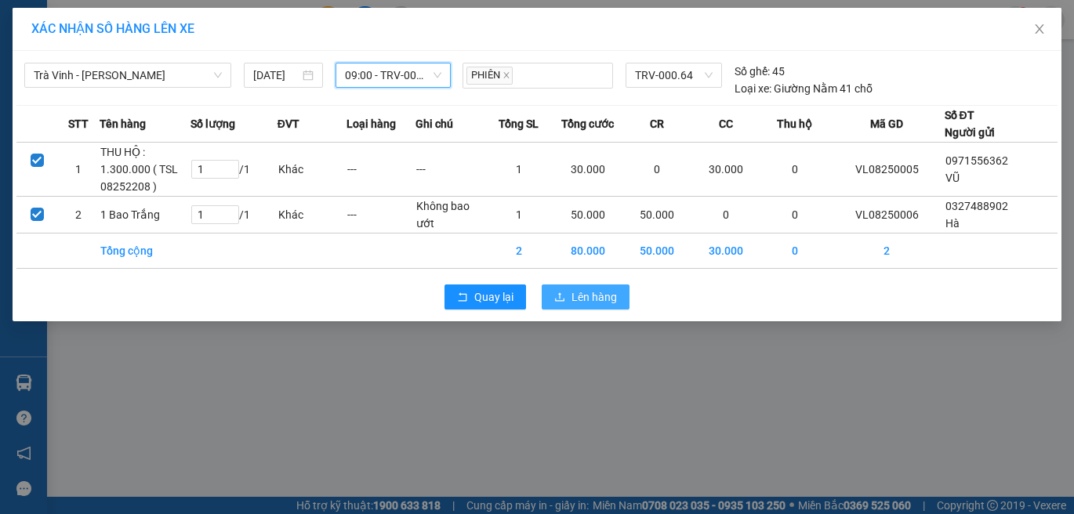
click at [567, 302] on button "Lên hàng" at bounding box center [586, 297] width 88 height 25
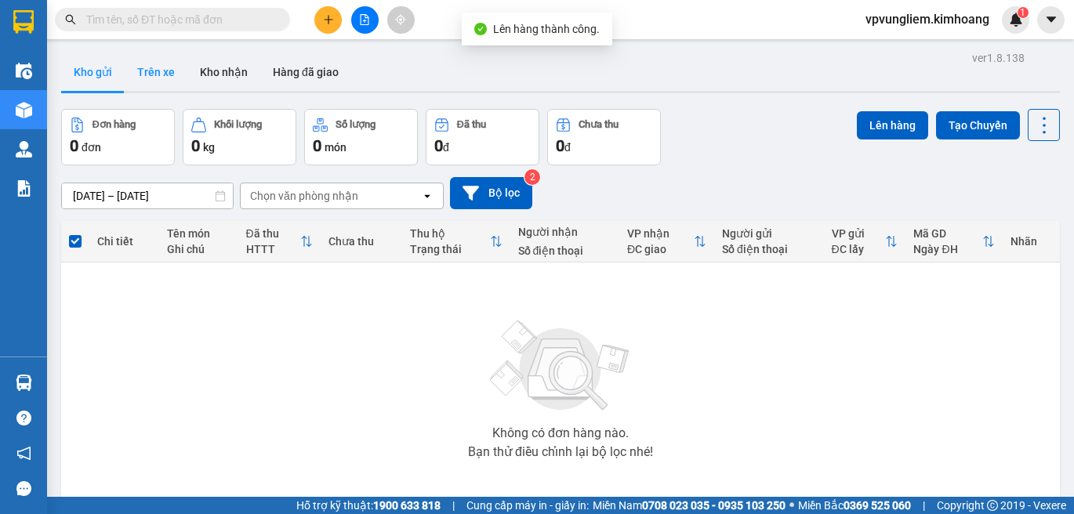
click at [154, 69] on button "Trên xe" at bounding box center [156, 72] width 63 height 38
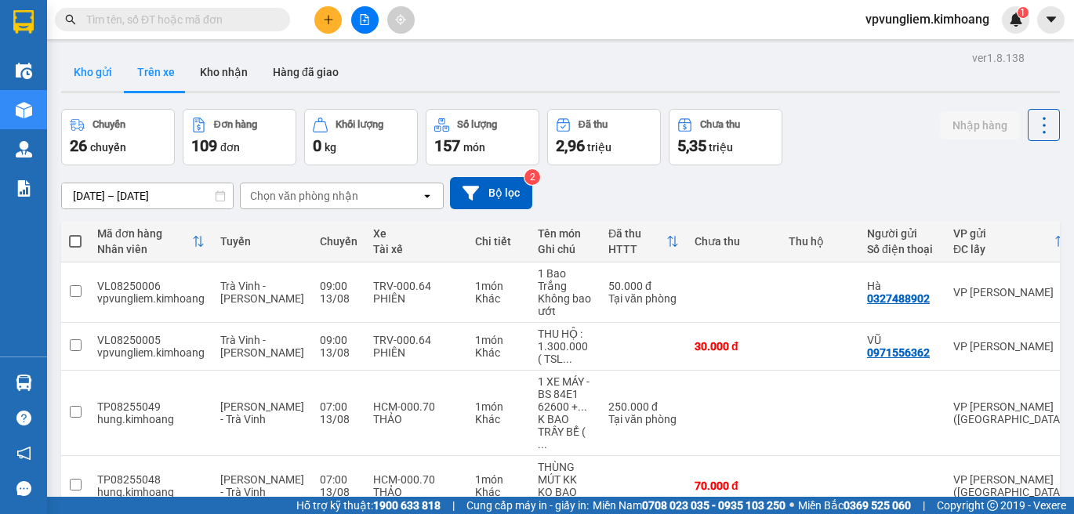
click at [89, 88] on button "Kho gửi" at bounding box center [92, 72] width 63 height 38
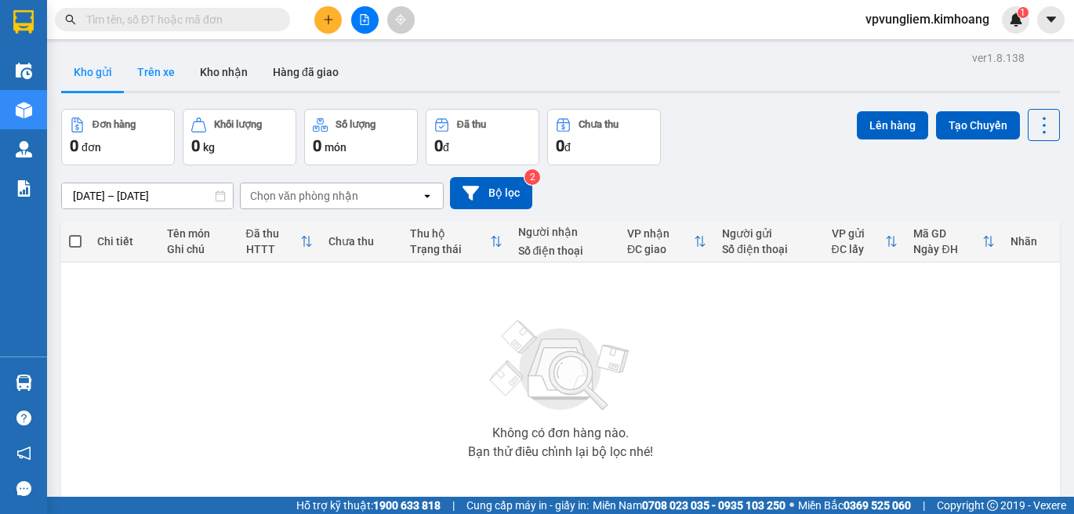
click at [148, 71] on button "Trên xe" at bounding box center [156, 72] width 63 height 38
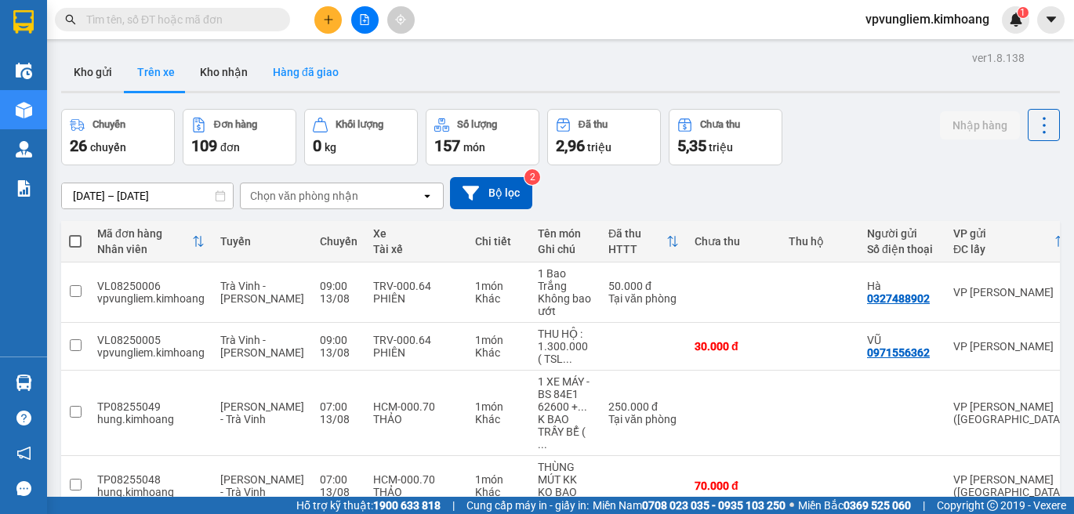
click at [303, 64] on button "Hàng đã giao" at bounding box center [305, 72] width 91 height 38
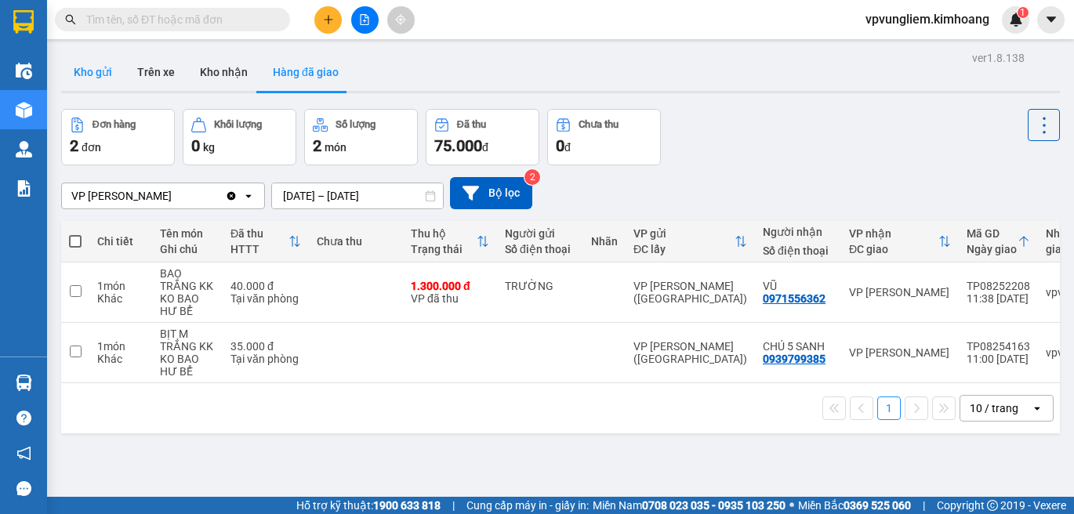
click at [103, 74] on button "Kho gửi" at bounding box center [92, 72] width 63 height 38
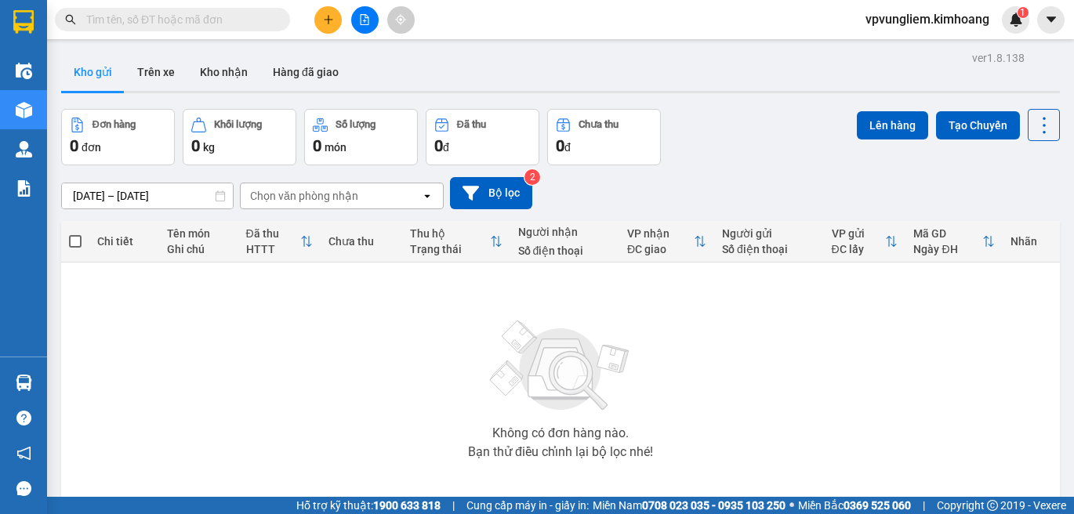
click at [229, 15] on input "text" at bounding box center [178, 19] width 185 height 17
